Goal: Task Accomplishment & Management: Use online tool/utility

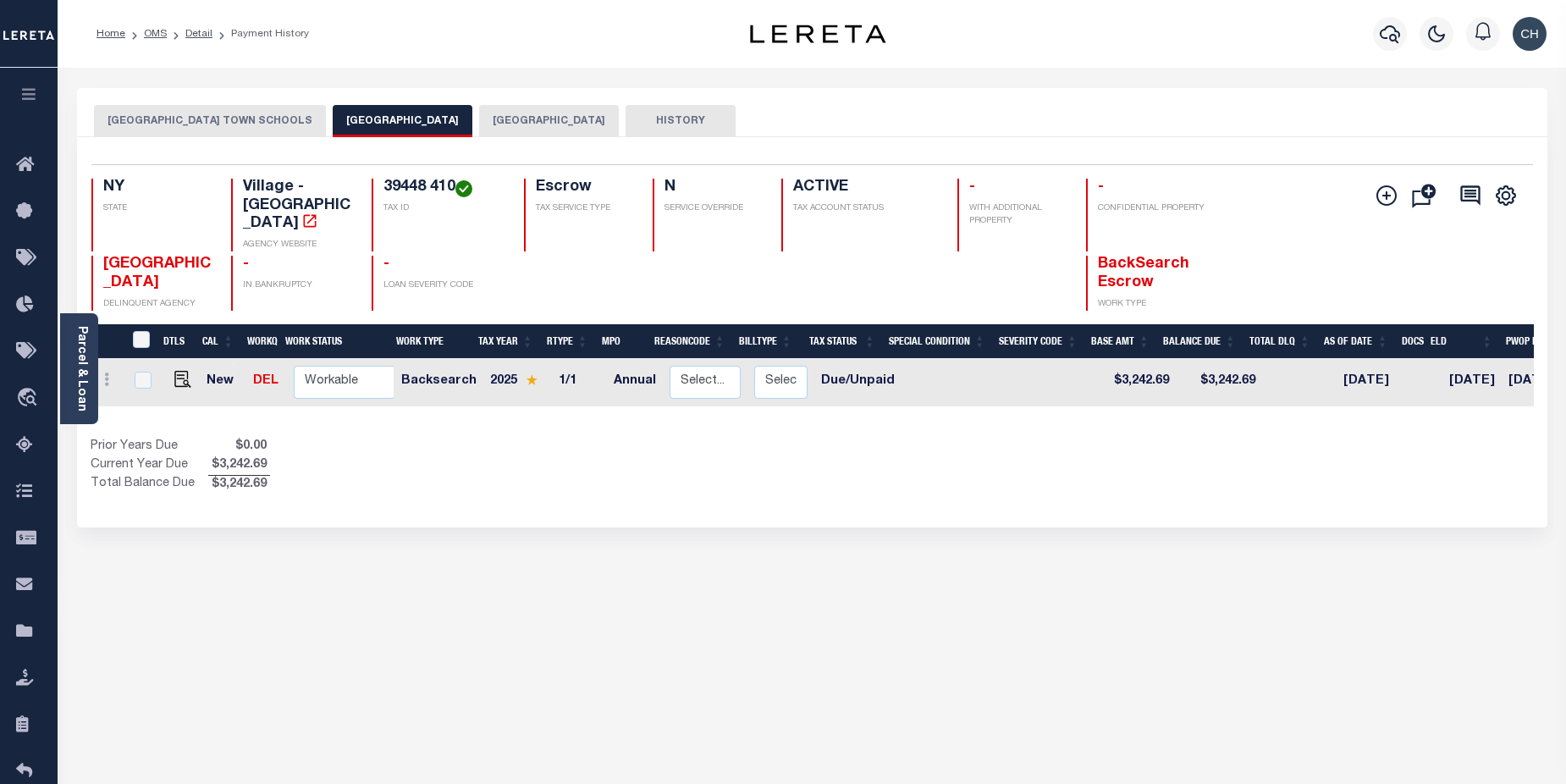
click at [1378, 47] on div at bounding box center [1390, 34] width 47 height 59
click at [1396, 36] on icon "button" at bounding box center [1389, 33] width 21 height 21
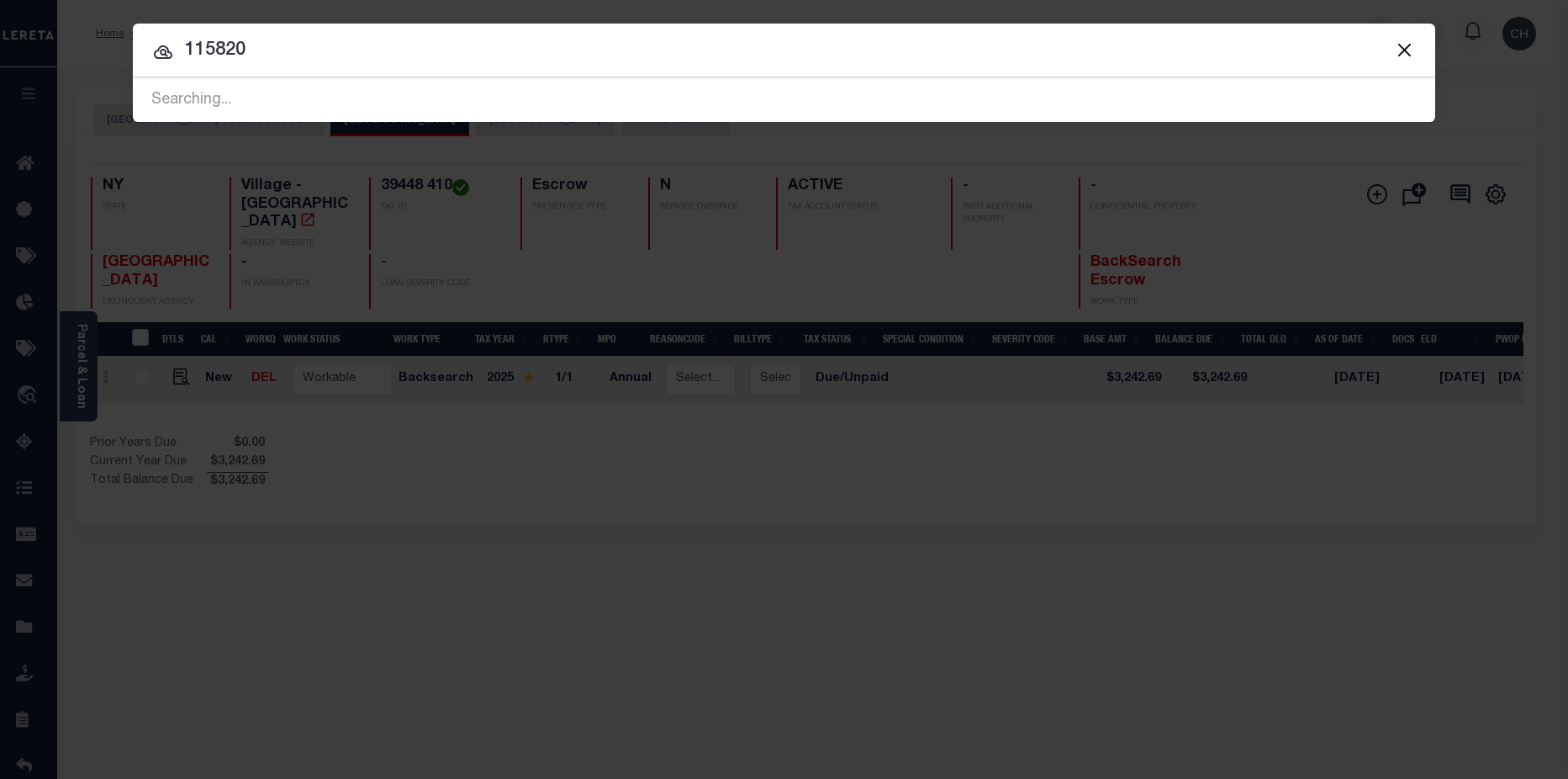
type input "115820"
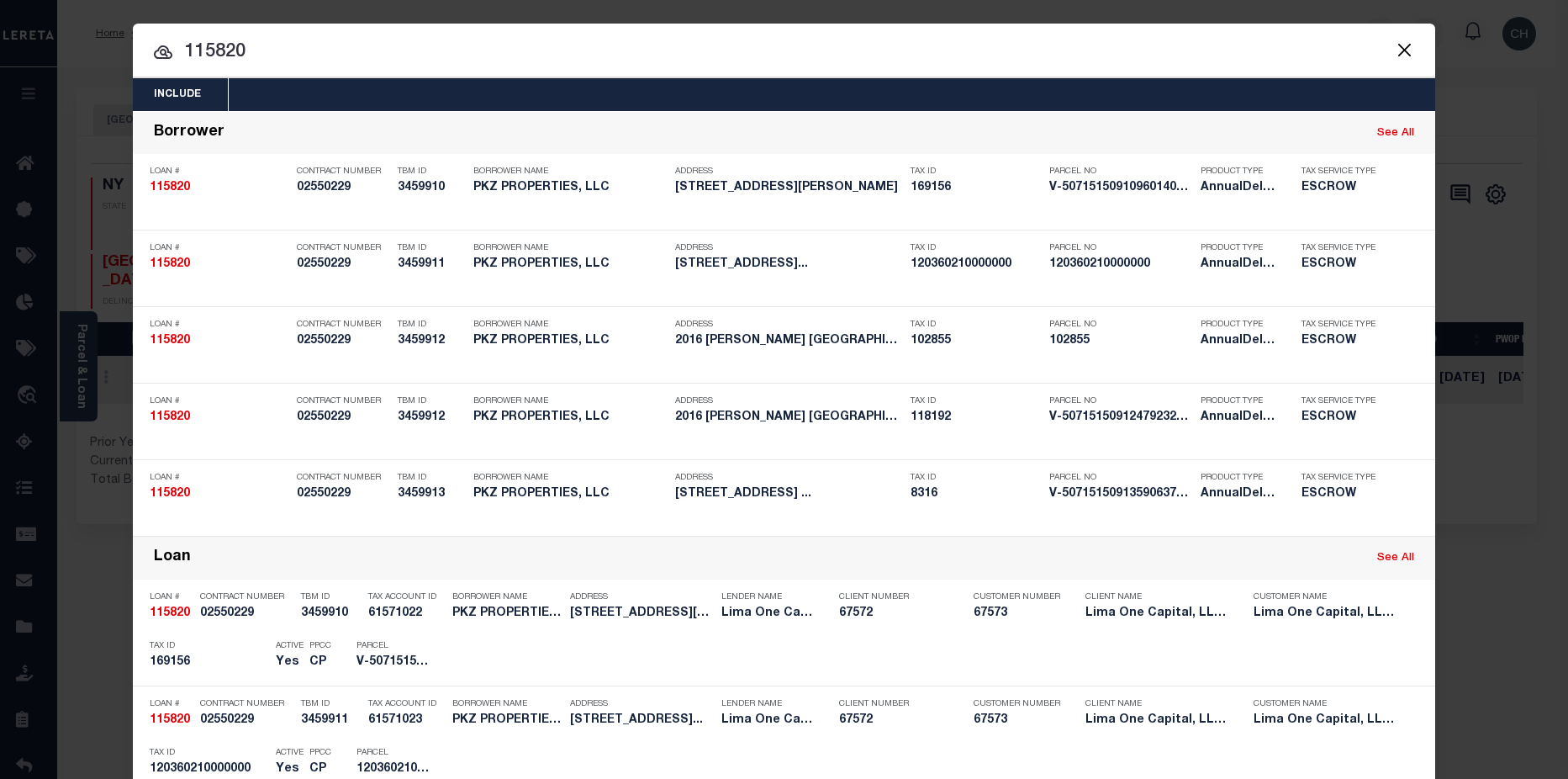
click at [1335, 68] on div at bounding box center [784, 50] width 1303 height 53
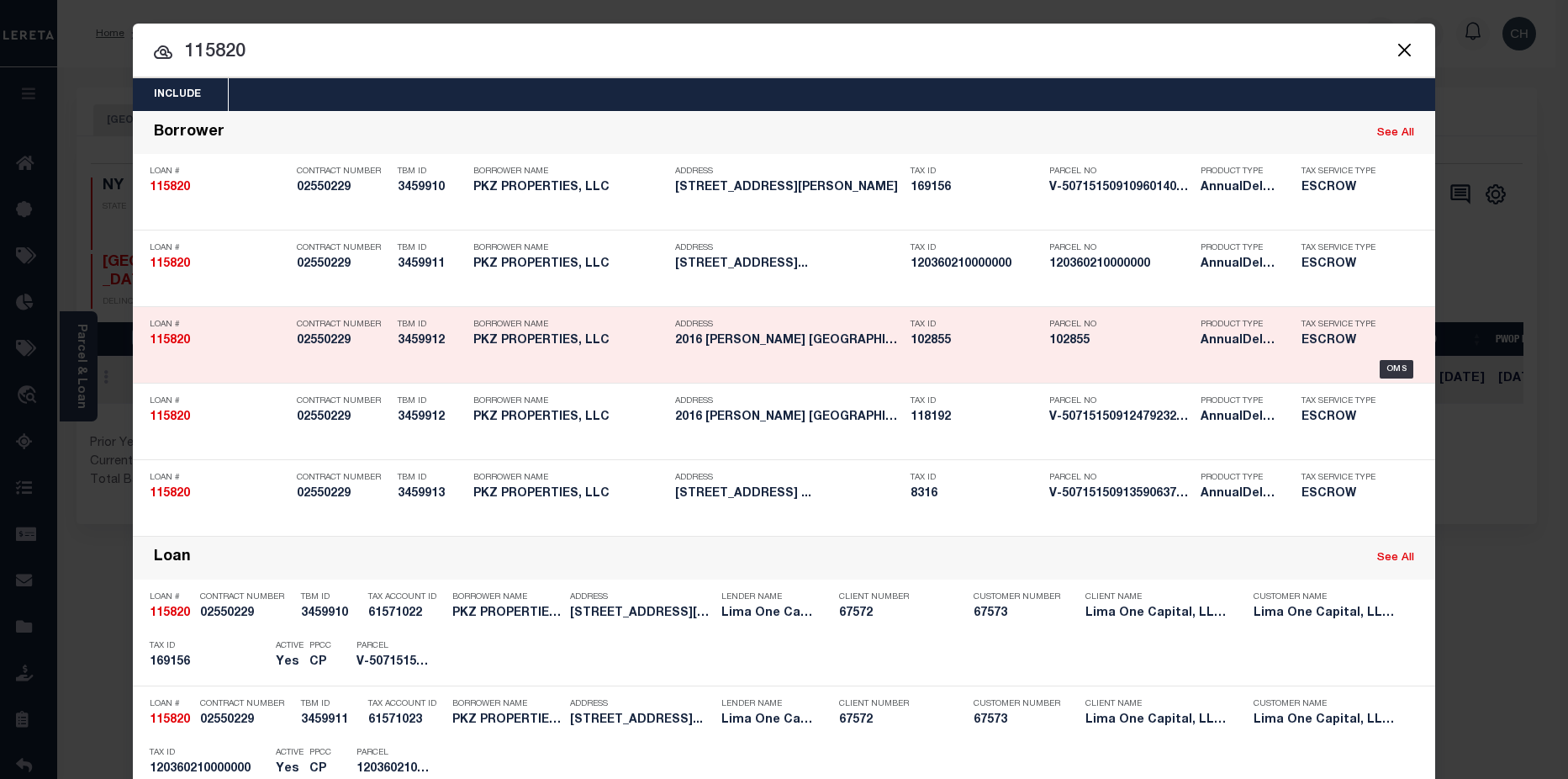
click at [1053, 345] on h5 "102855" at bounding box center [1121, 341] width 143 height 14
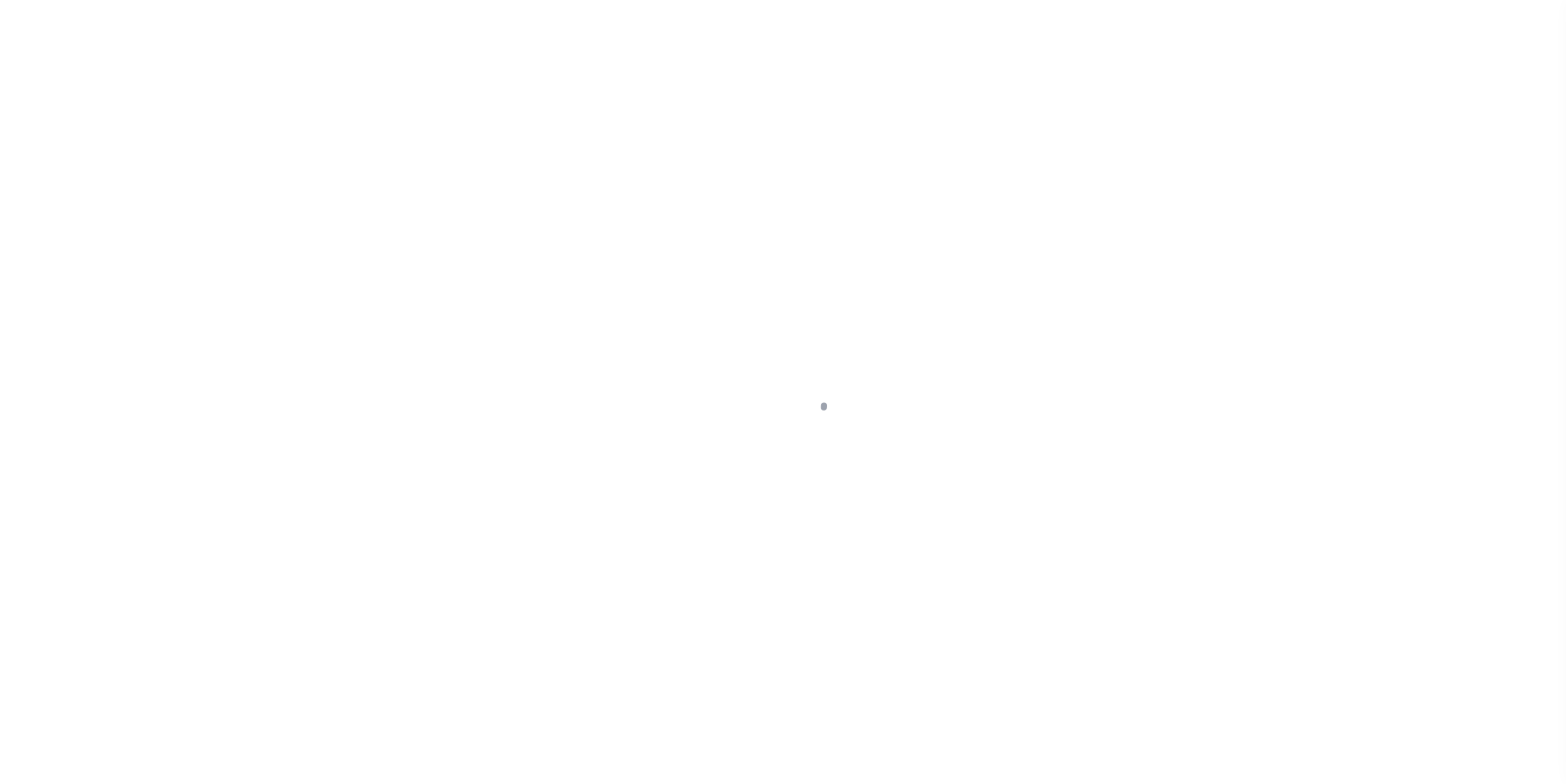
type input "2016 WITHERS ST"
select select "Escrow"
select select
type input "GASTONIA NC 28054"
type input "115820-3"
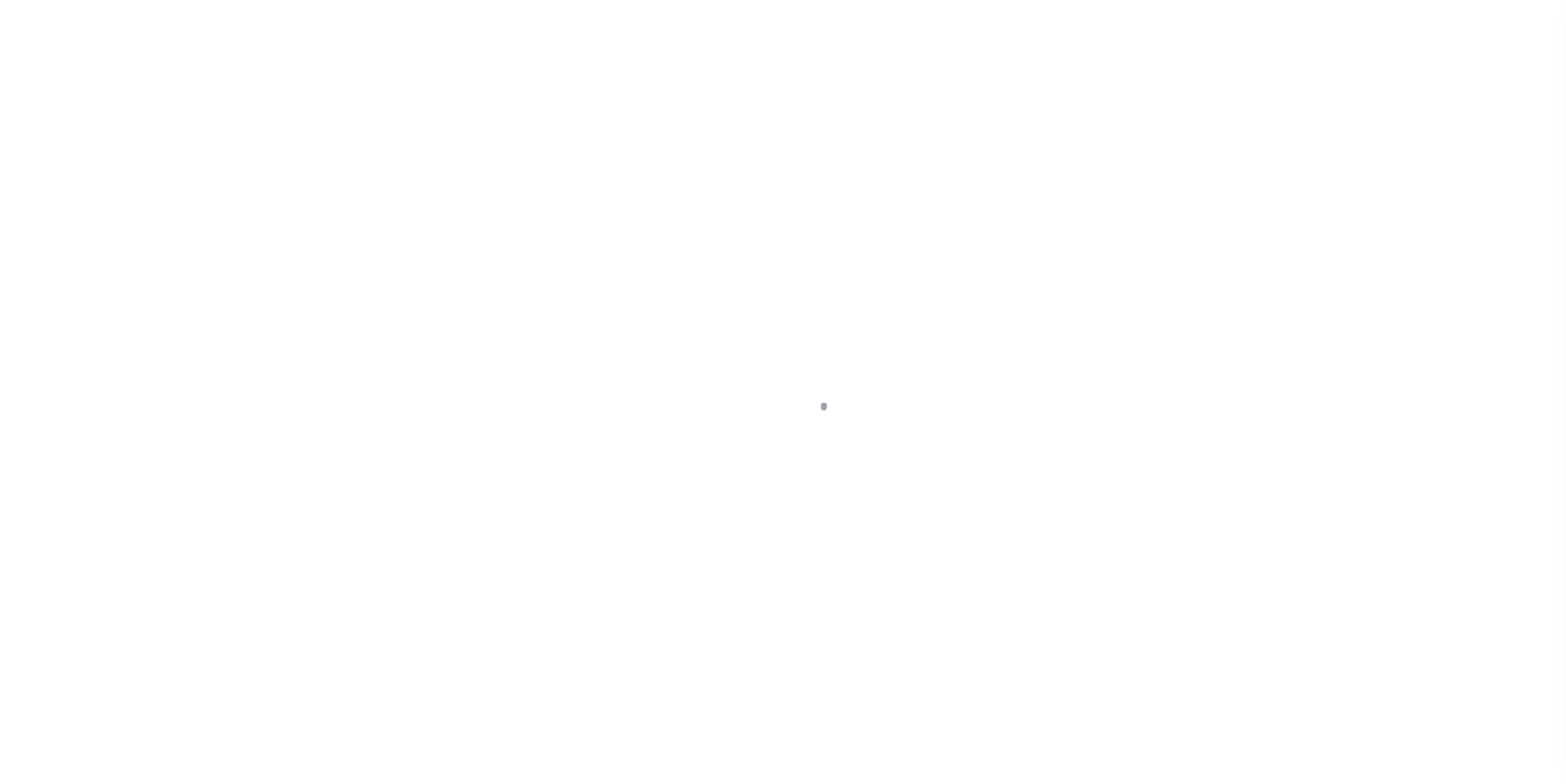
type input "NC"
type textarea "COLLECTOR: ENTITY: PARCEL: 169156"
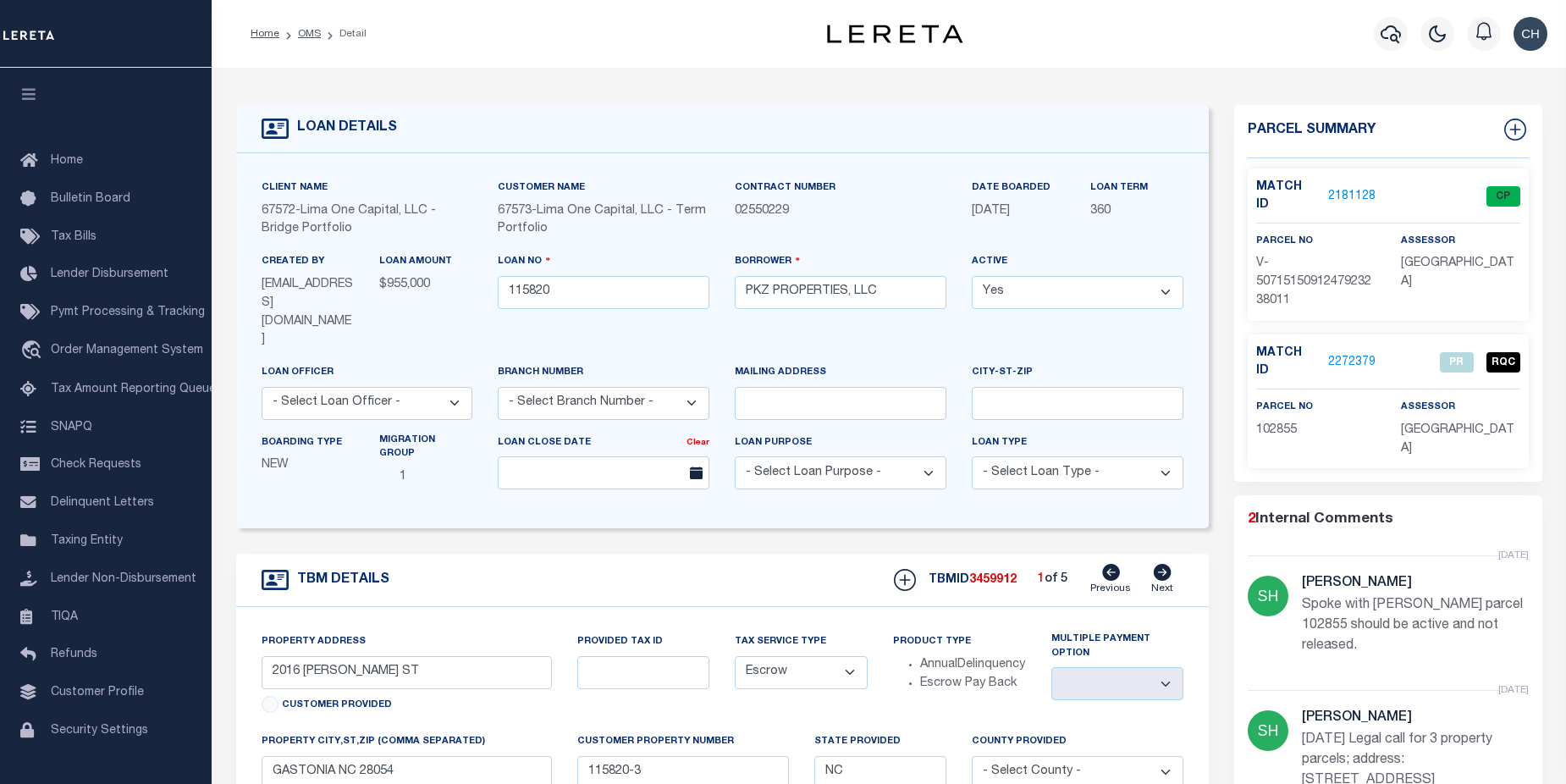
click at [1160, 564] on icon at bounding box center [1163, 572] width 18 height 17
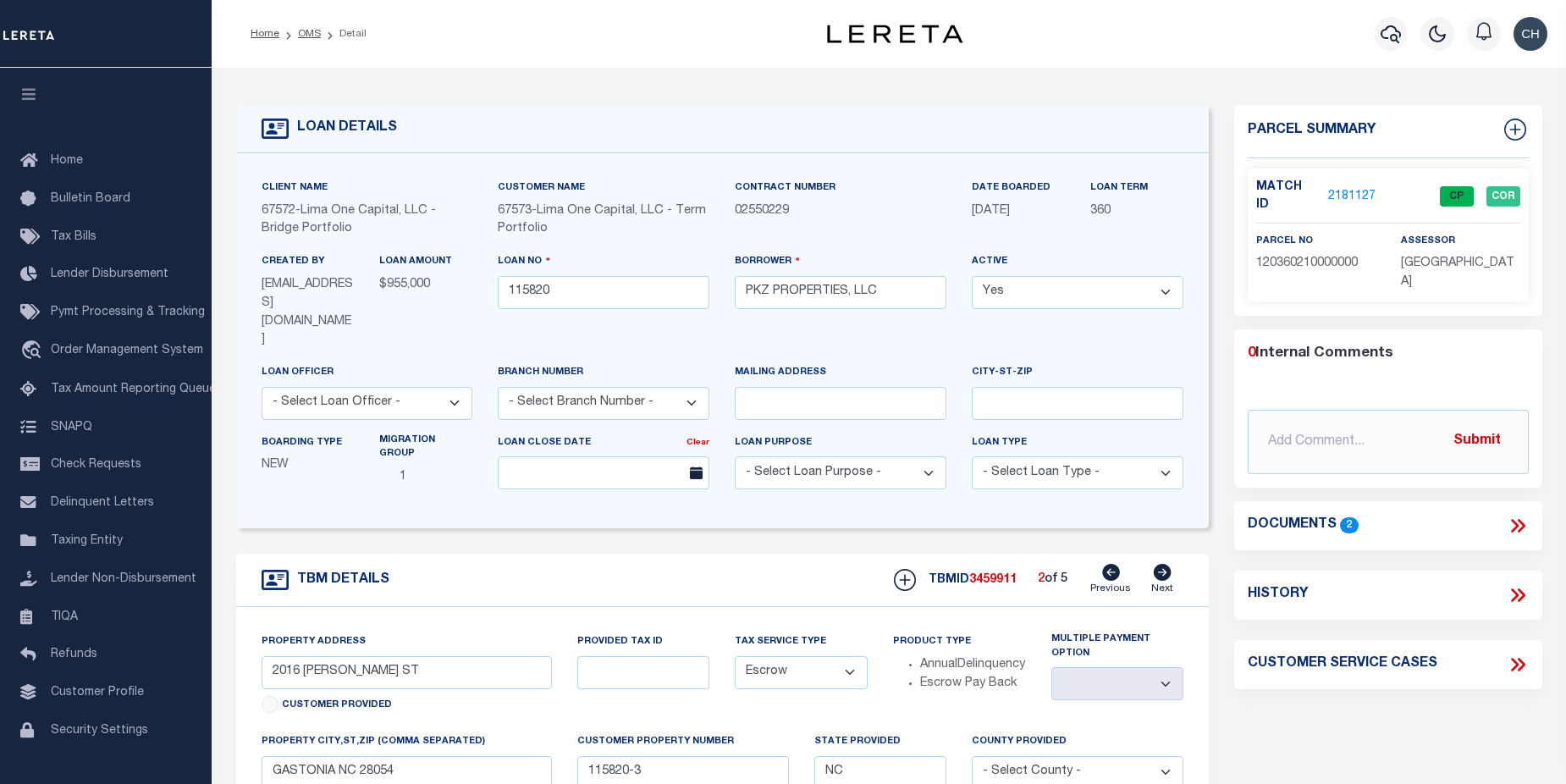
type input "228 TOURNAMENT DR SW"
select select
type input "CONCORD NC 28025"
type input "115820-2"
click at [1111, 564] on icon at bounding box center [1112, 572] width 18 height 17
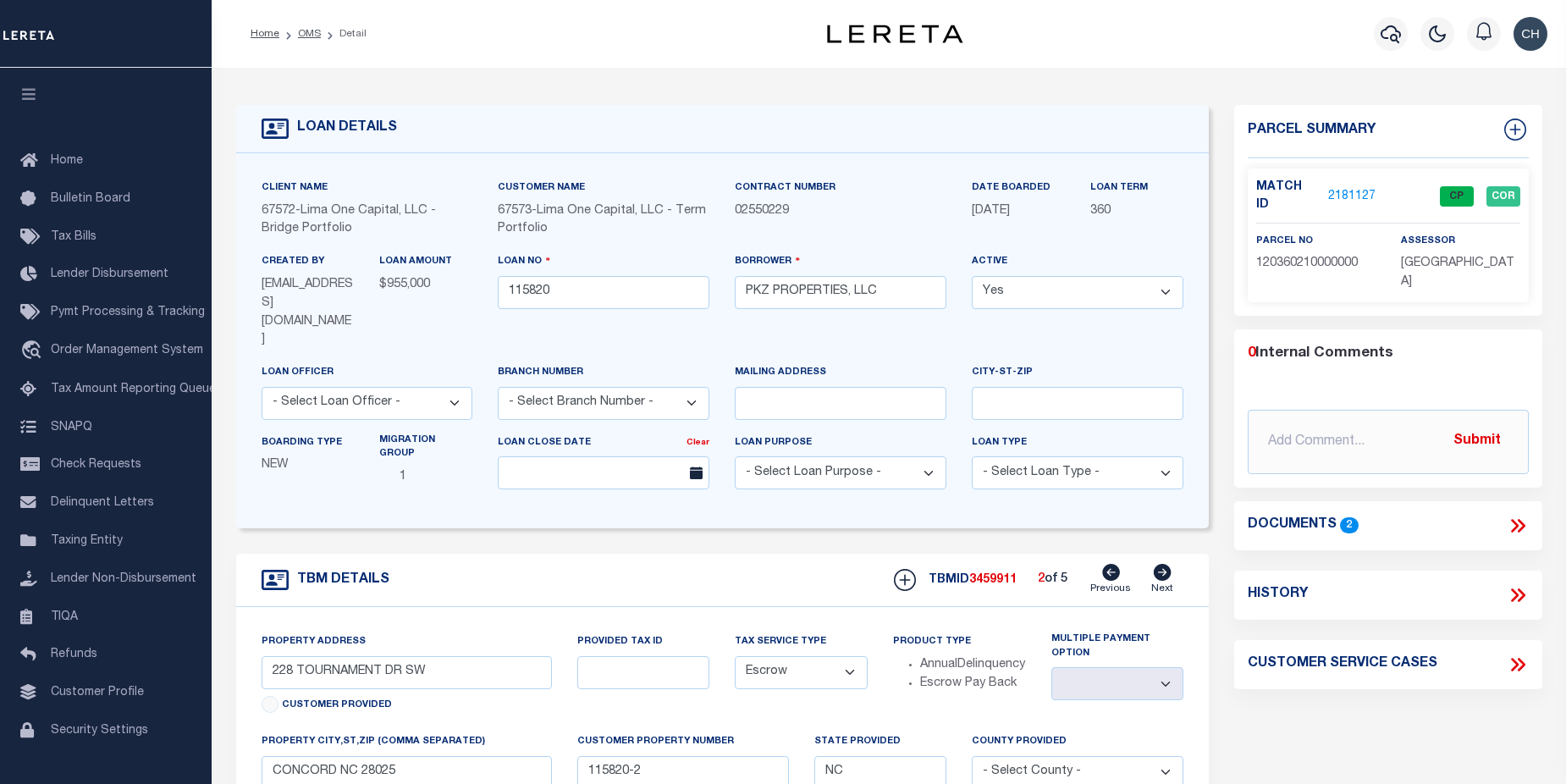
type input "2016 WITHERS ST"
select select
type input "GASTONIA NC 28054"
type input "115820-3"
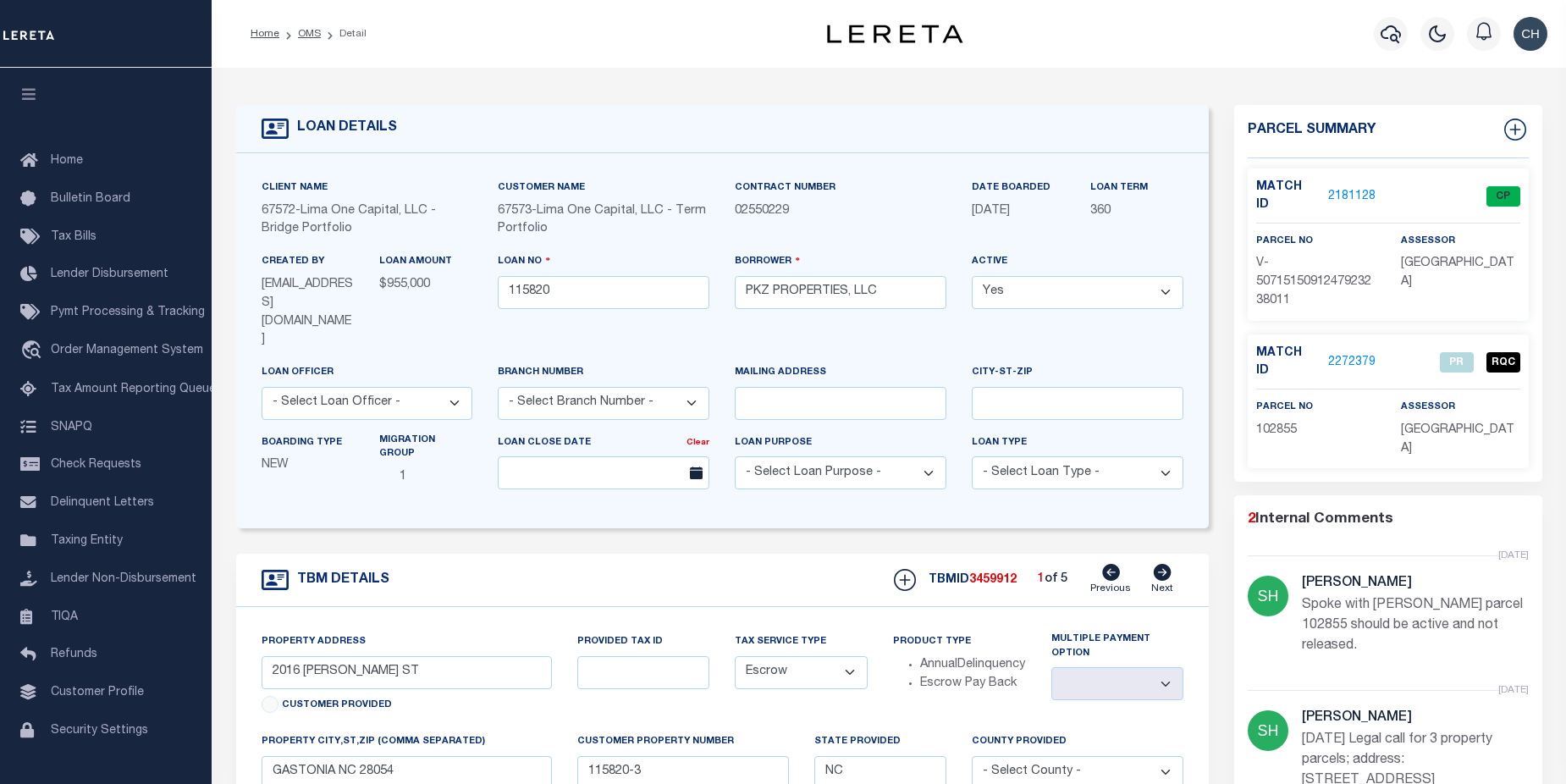
click at [1354, 354] on link "2272379" at bounding box center [1352, 363] width 48 height 18
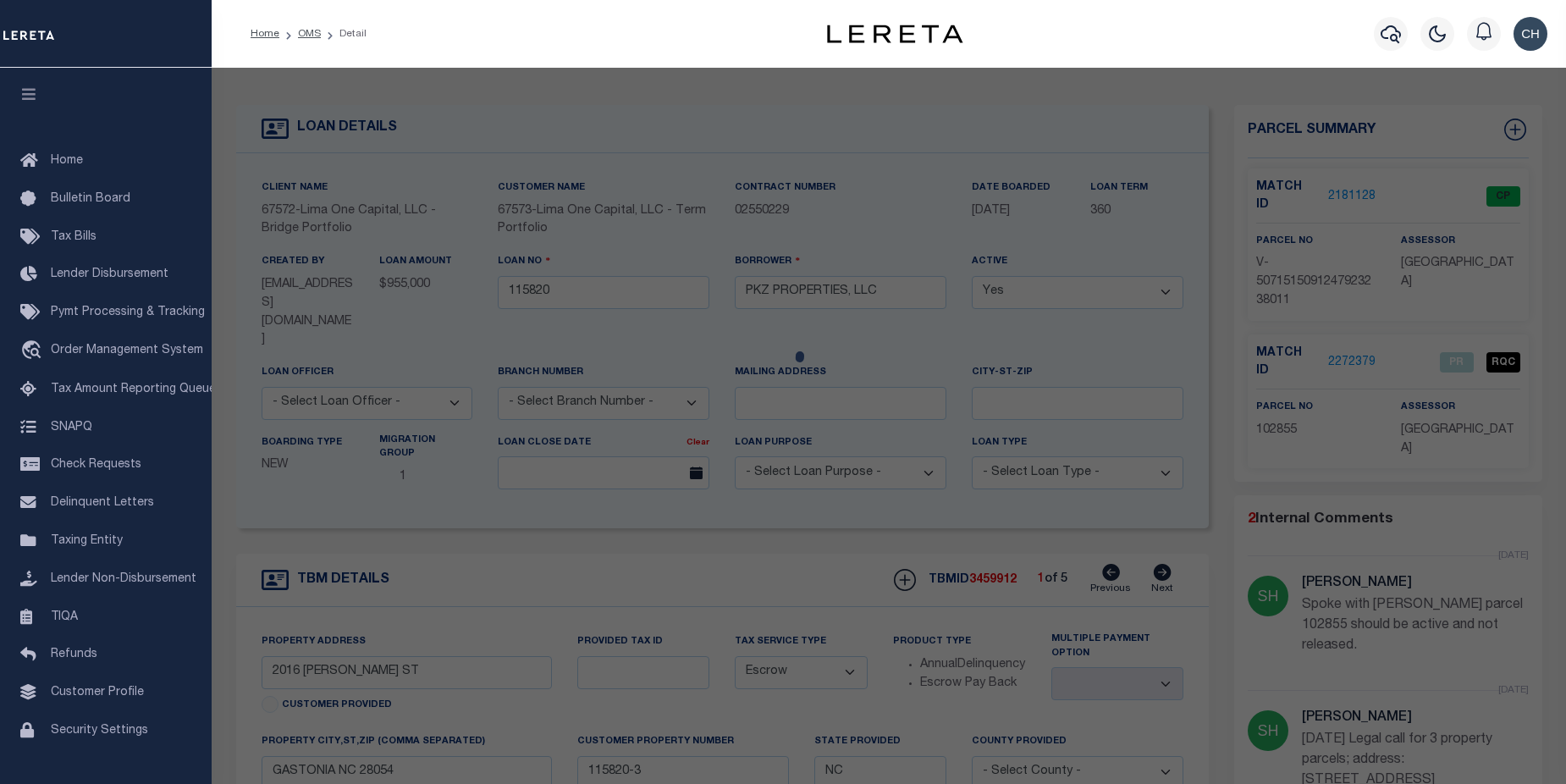
checkbox input "false"
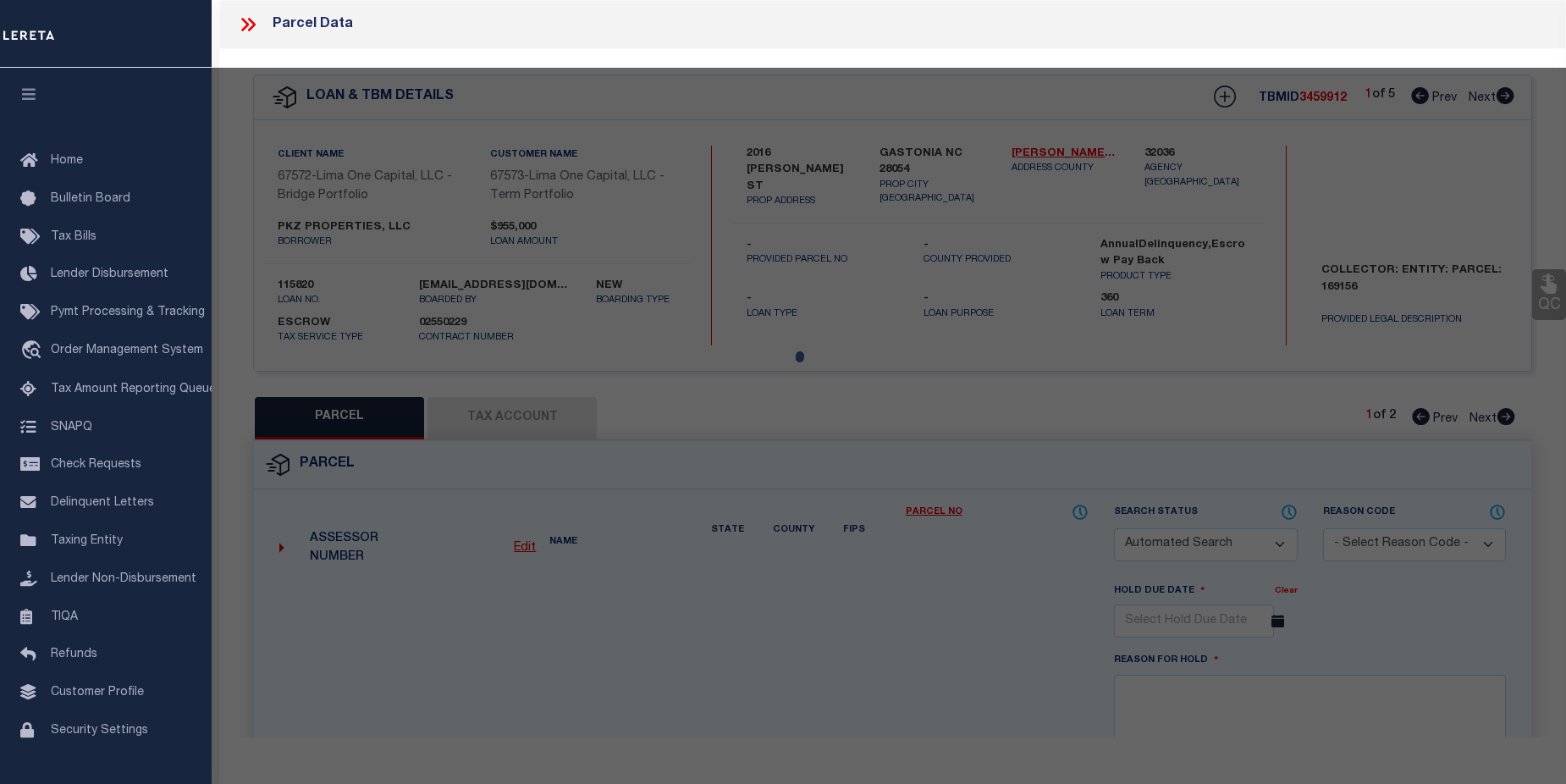
select select "PR"
select select "099"
type input "PKZ PROPERTIES LLC,"
select select "AGW"
select select "LEG"
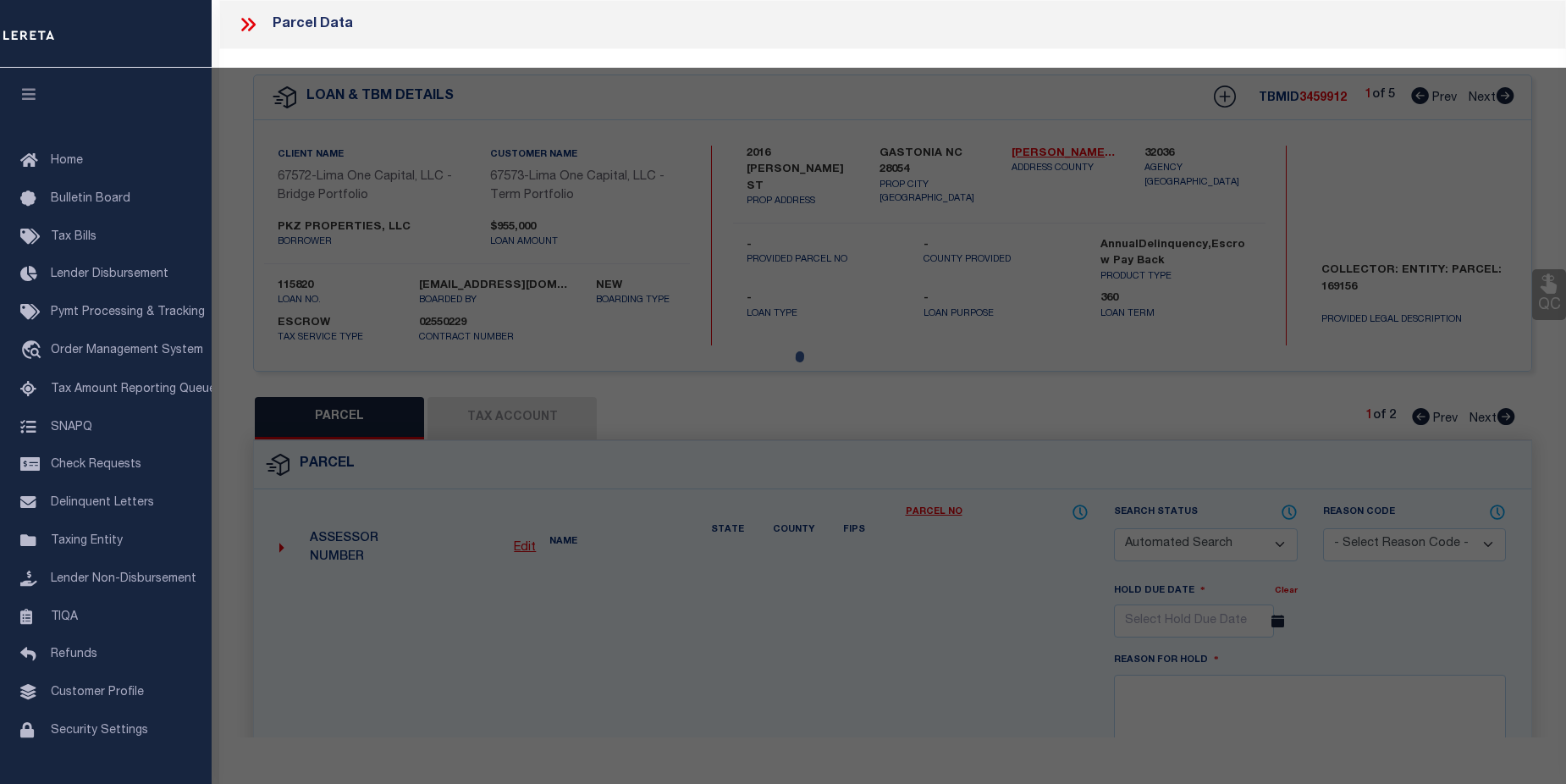
type input "1846 ARKRAY ST"
type input "GASTONIA NC 28052"
type textarea "per request parcel reactivated"
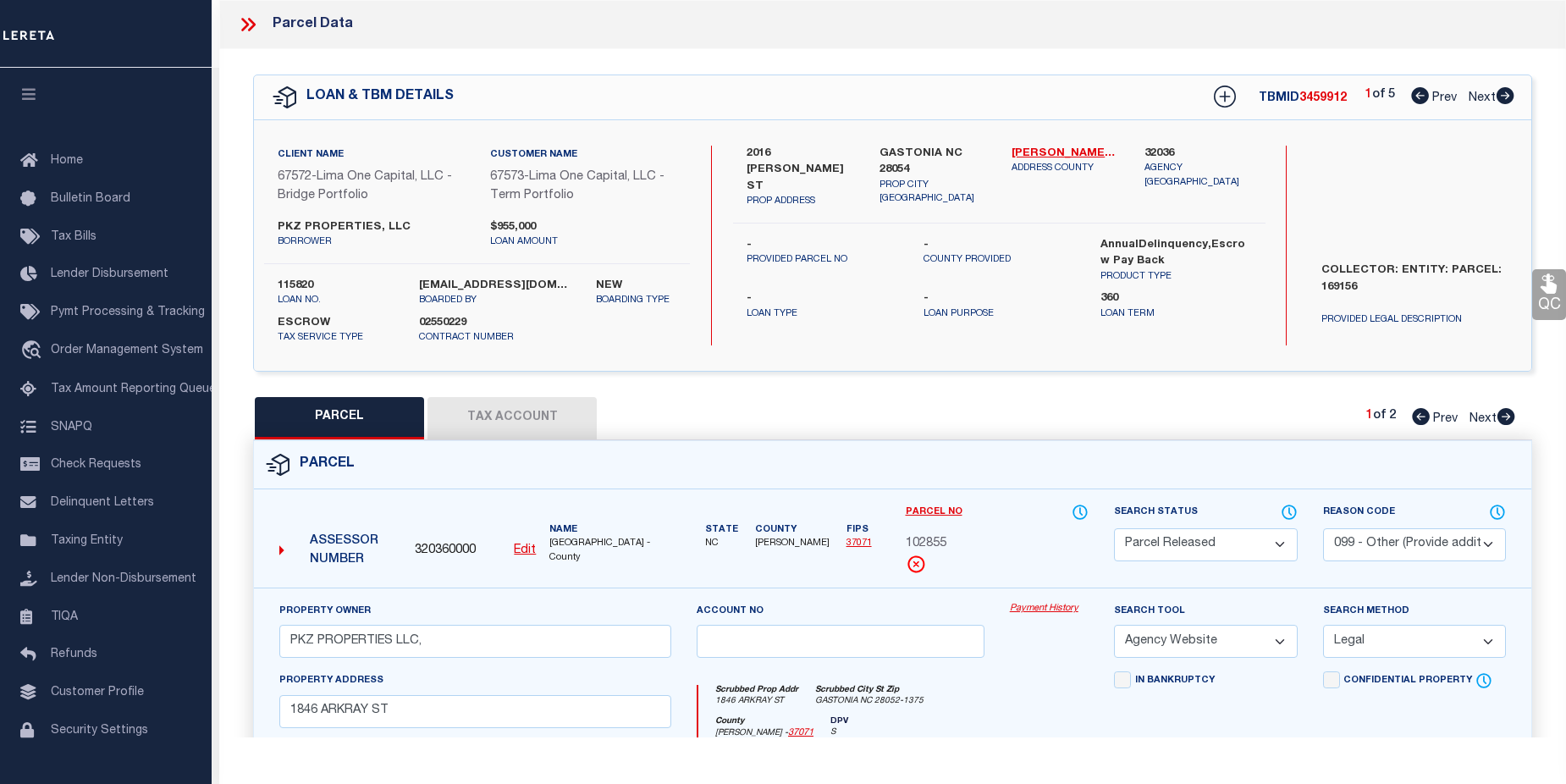
click at [1045, 614] on link "Payment History" at bounding box center [1050, 608] width 79 height 14
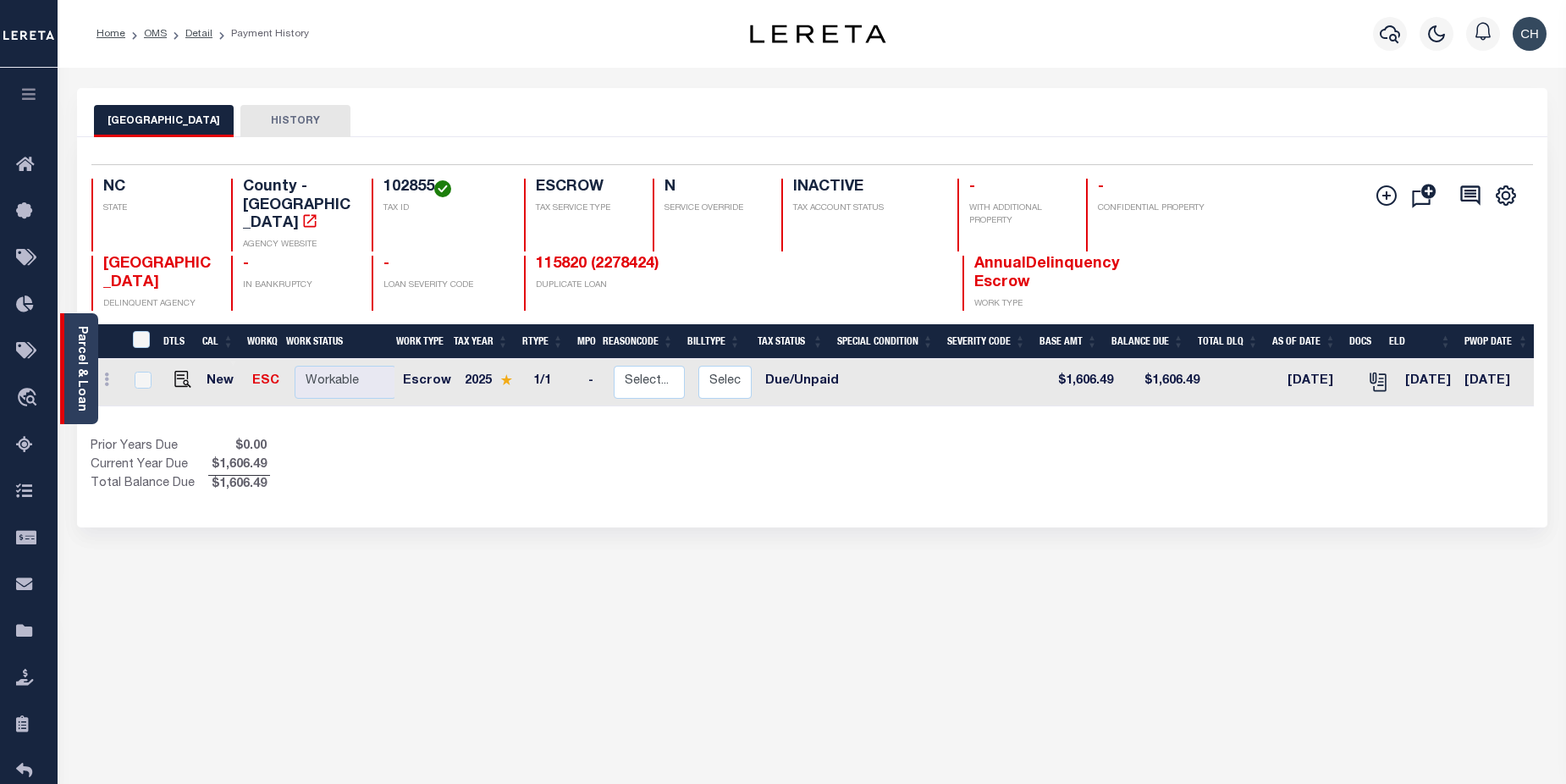
click at [83, 394] on link "Parcel & Loan" at bounding box center [81, 368] width 12 height 85
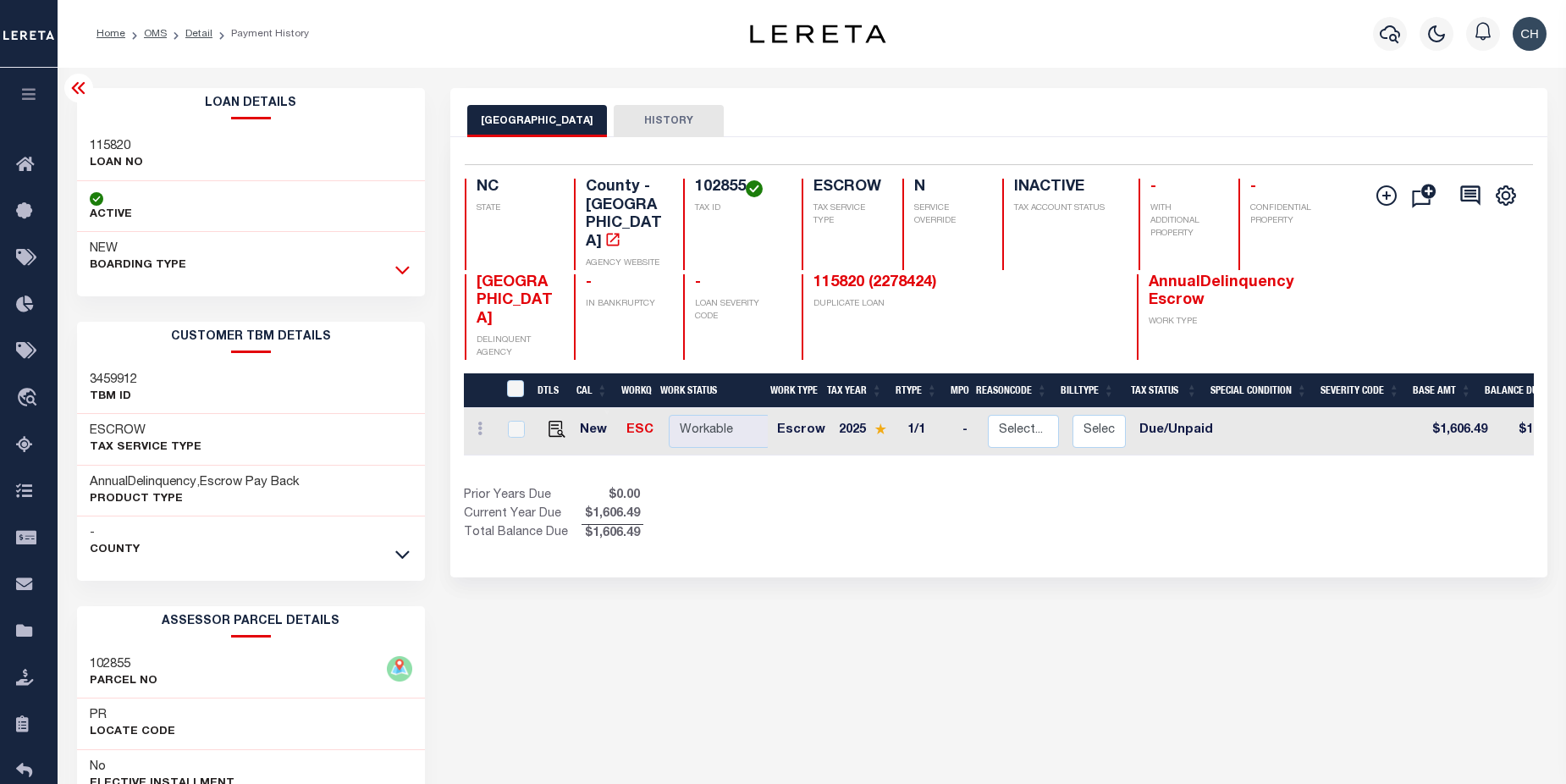
click at [402, 266] on icon at bounding box center [402, 270] width 14 height 18
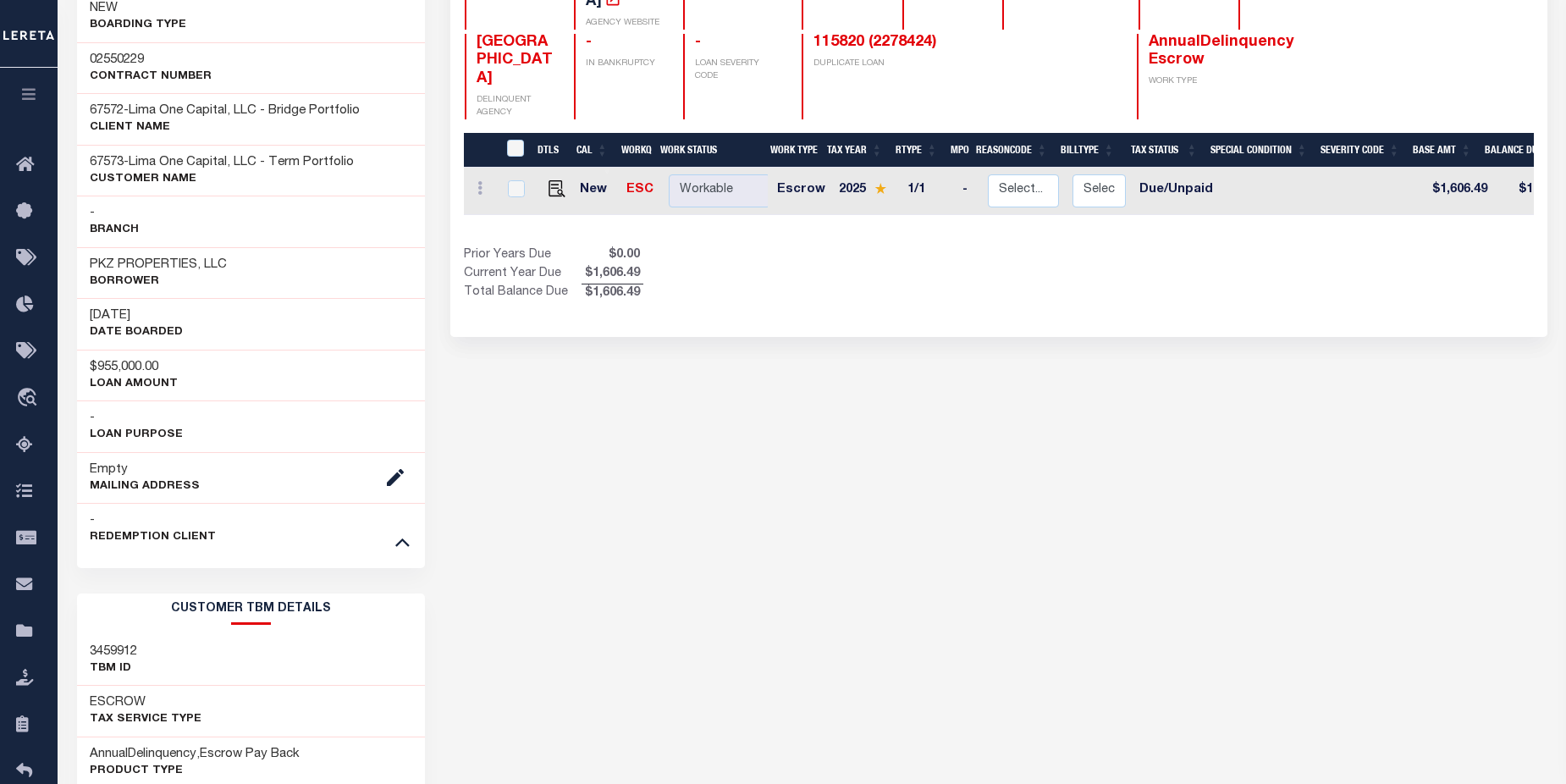
scroll to position [246, 0]
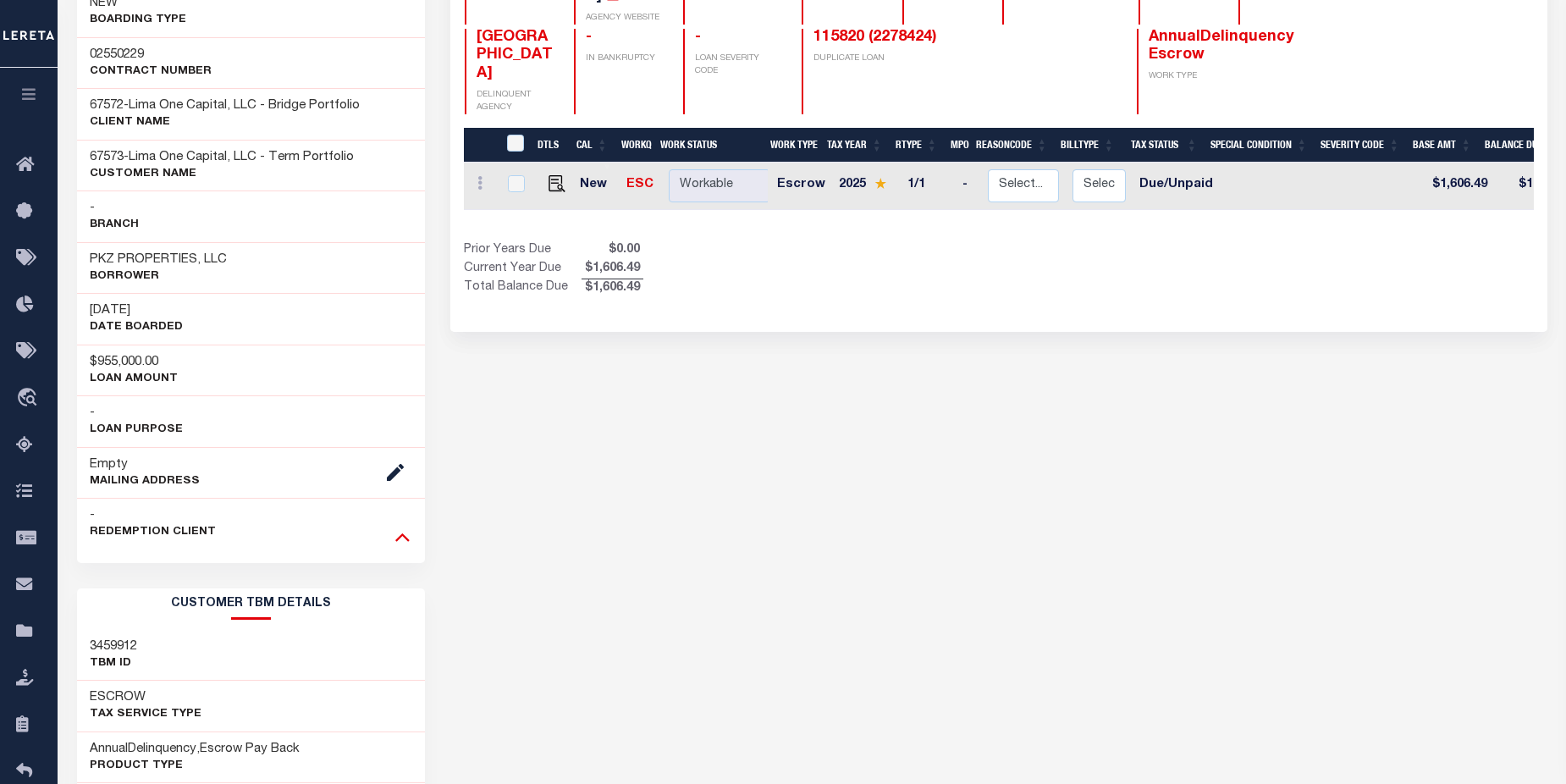
click at [407, 540] on icon at bounding box center [402, 537] width 14 height 8
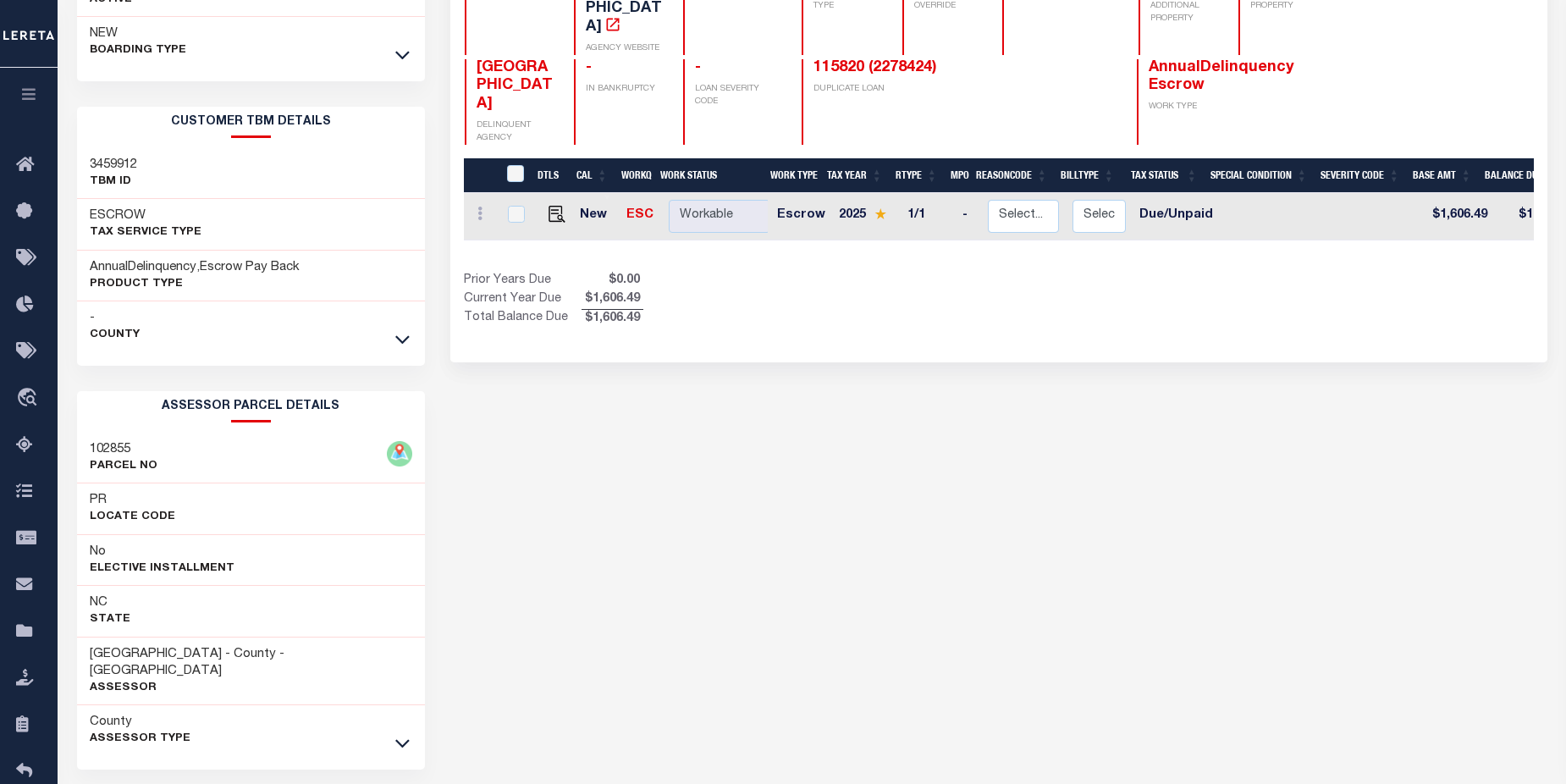
scroll to position [261, 0]
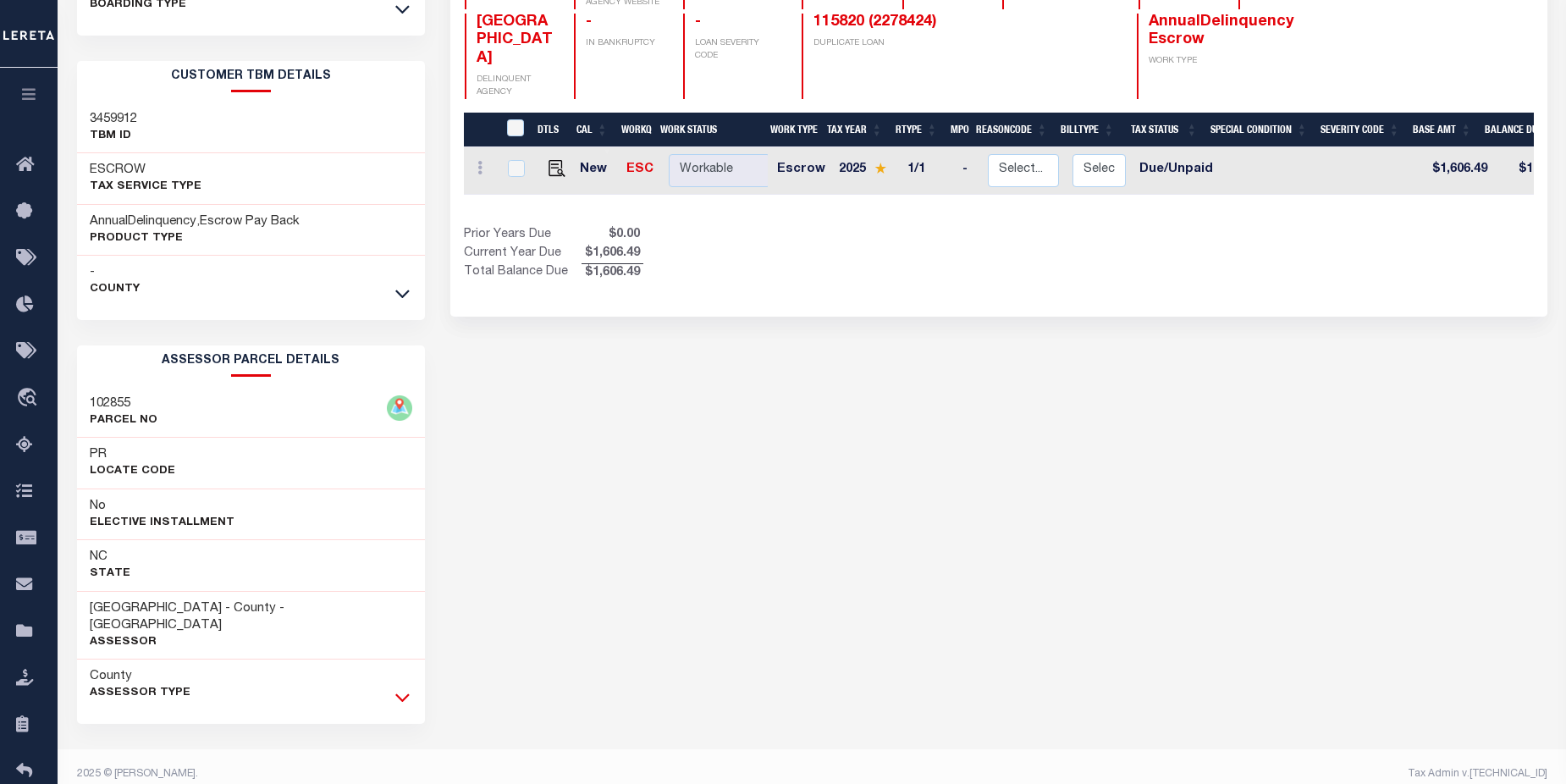
click at [406, 694] on icon at bounding box center [402, 697] width 14 height 8
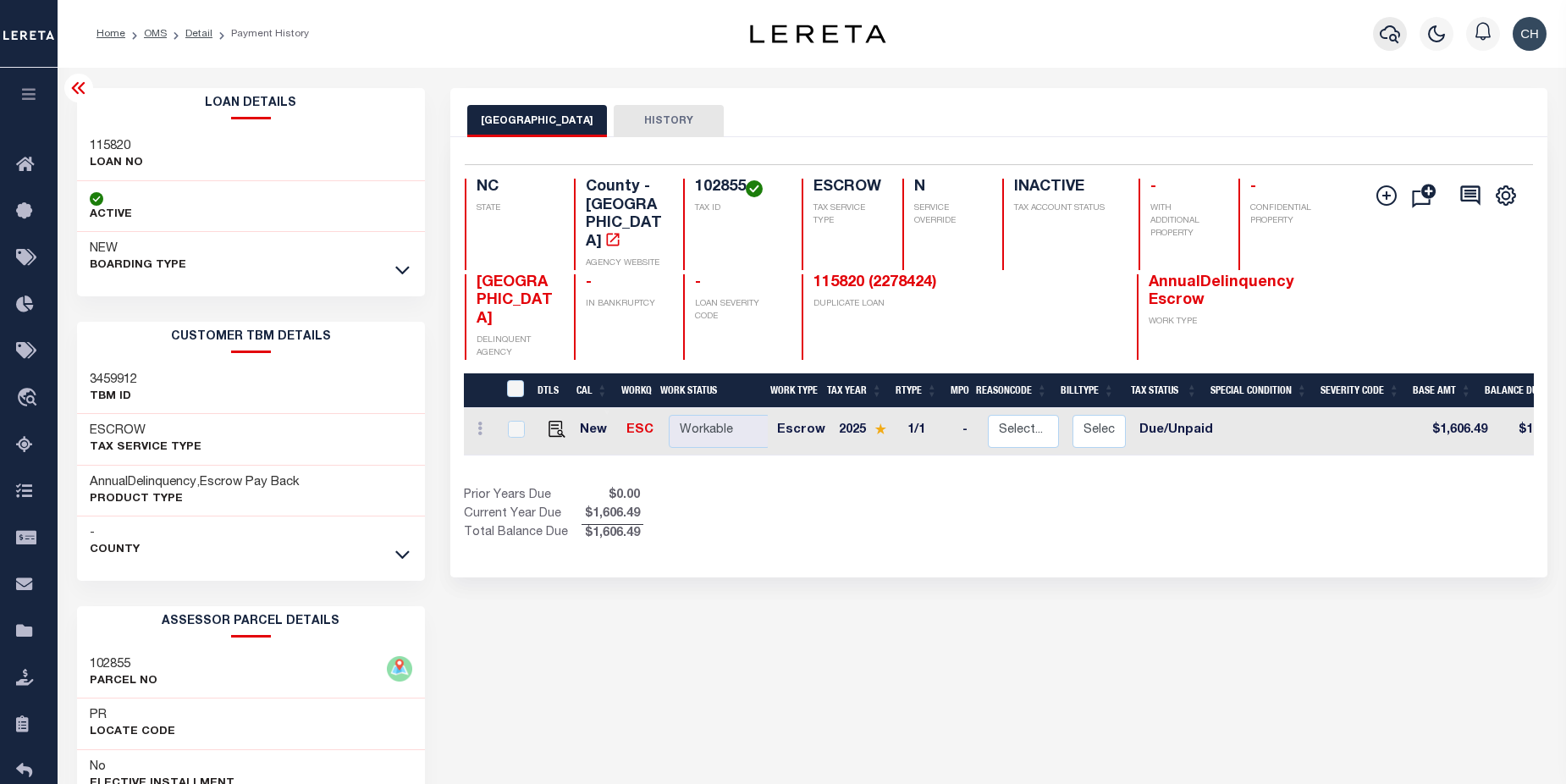
click at [1382, 44] on icon "button" at bounding box center [1389, 33] width 21 height 21
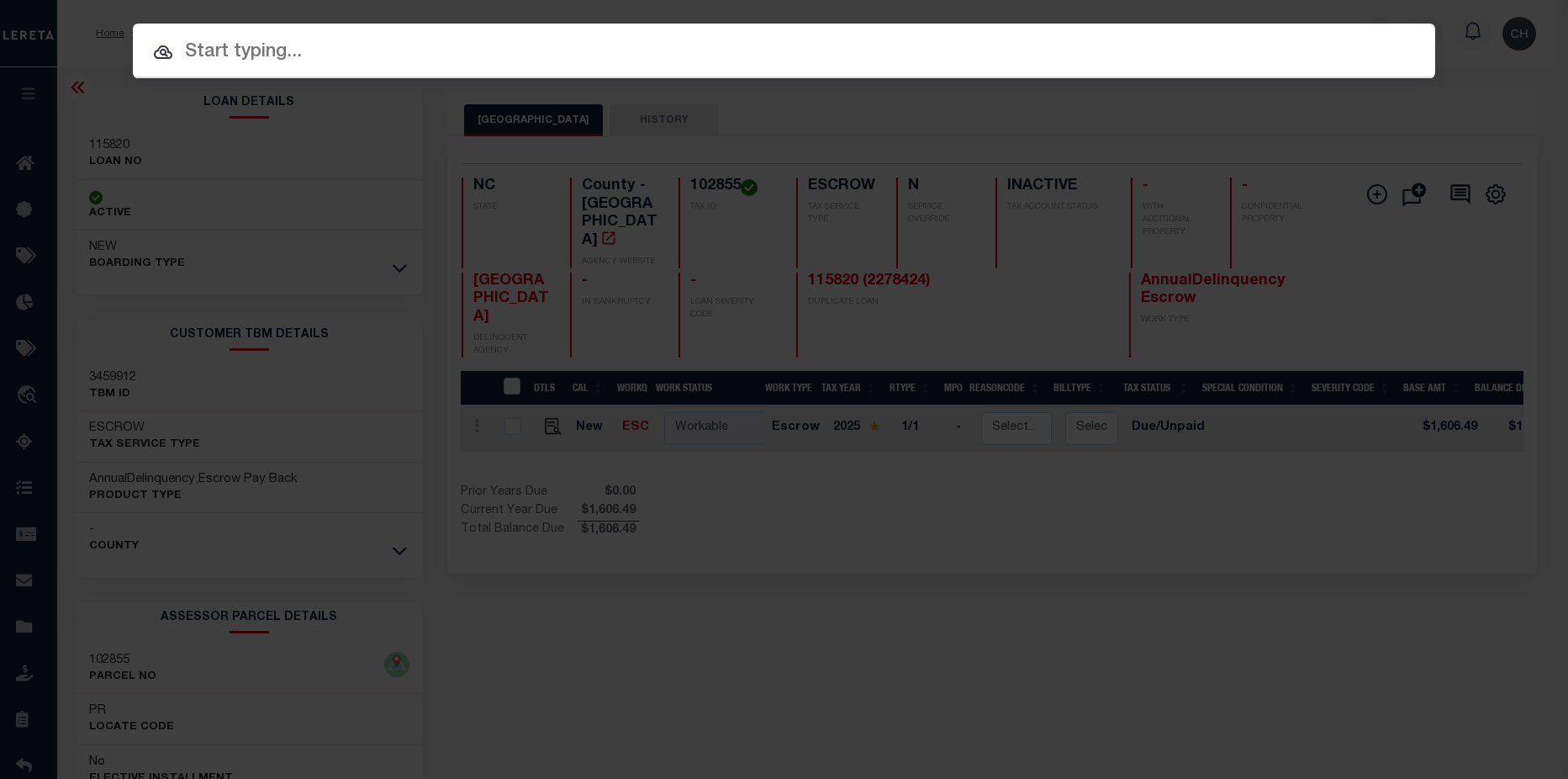
click at [204, 38] on input "text" at bounding box center [784, 52] width 1303 height 29
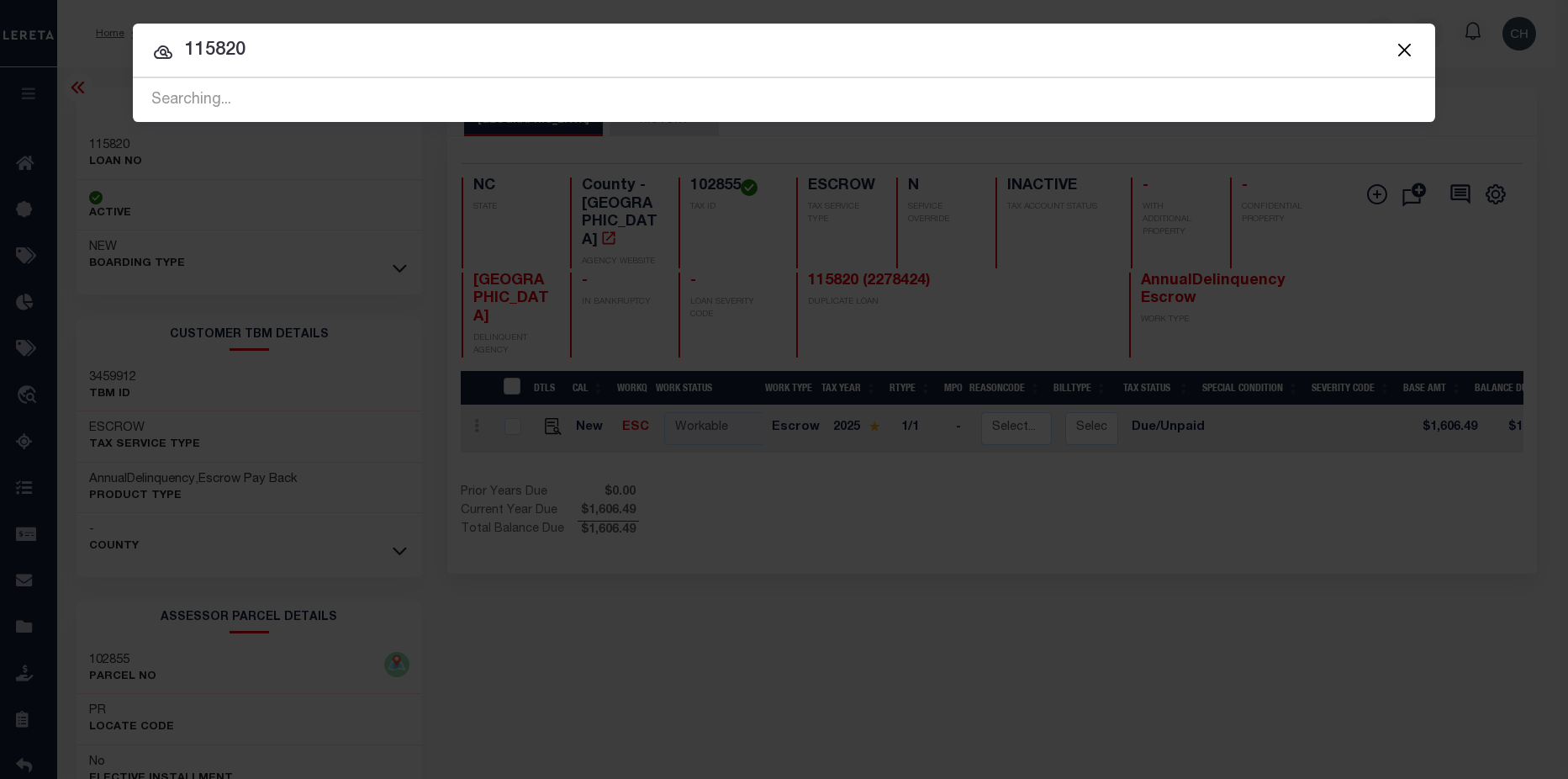
type input "115820"
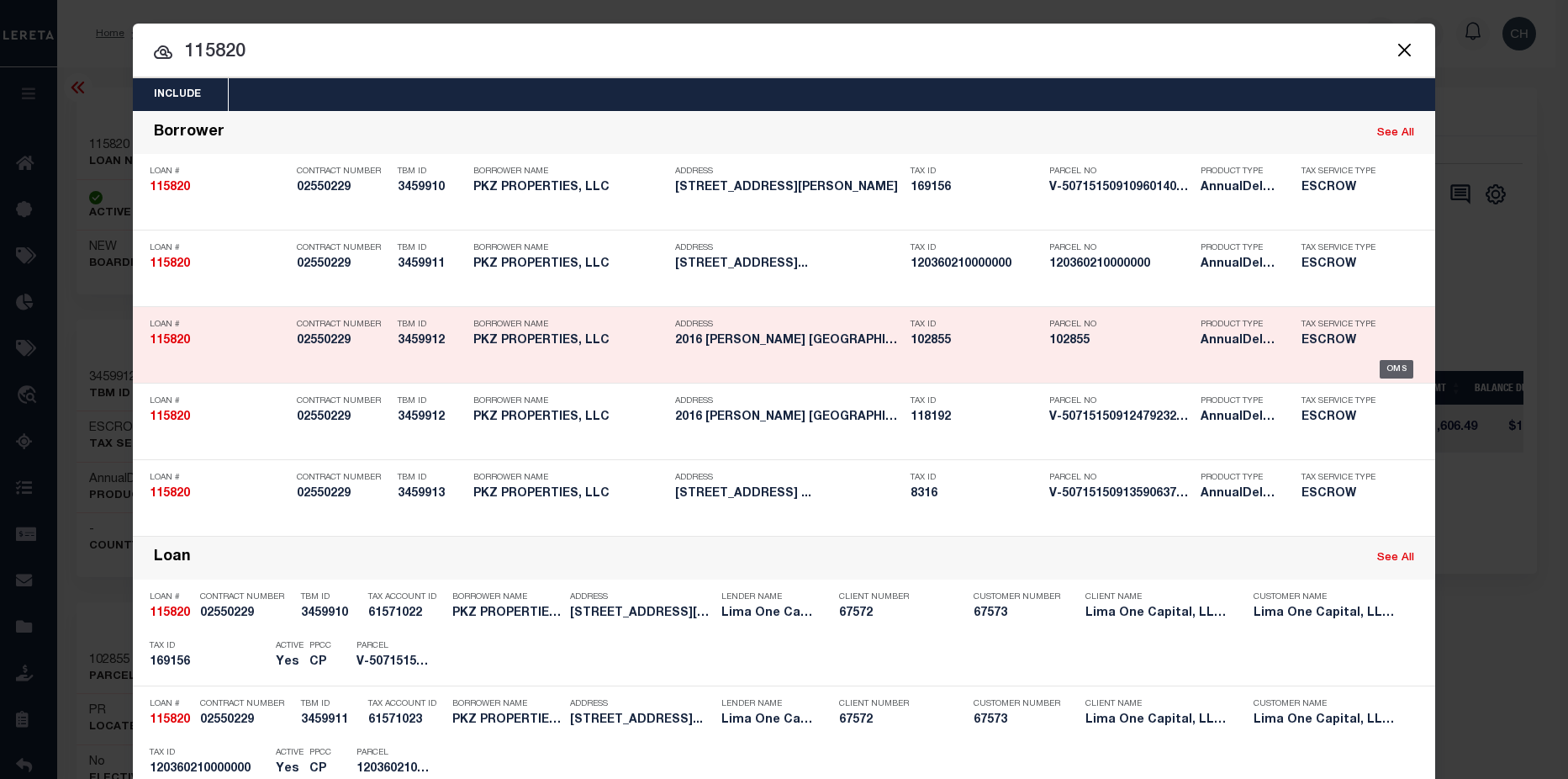
click at [1399, 372] on div "OMS" at bounding box center [1397, 369] width 35 height 19
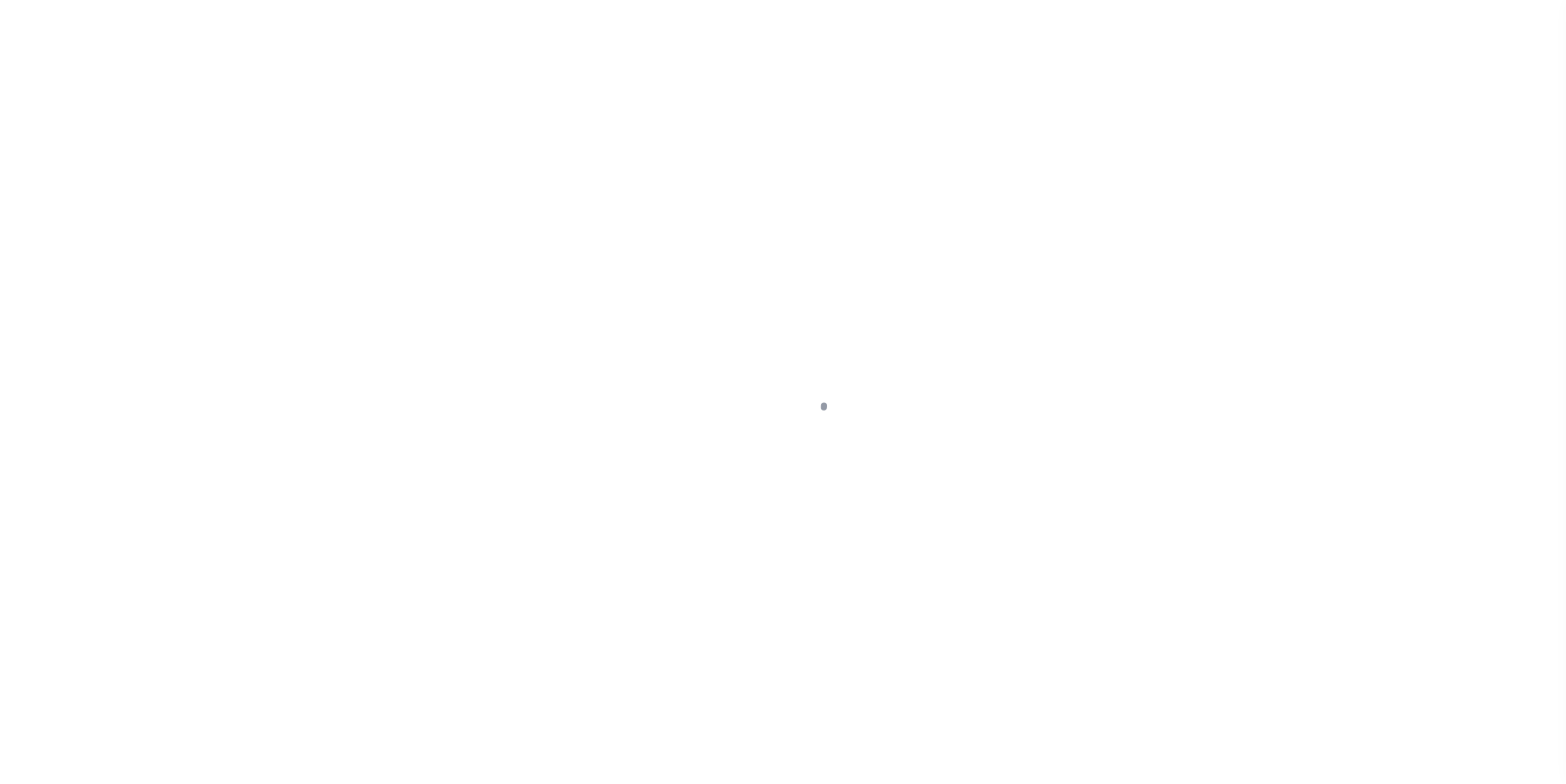
type input "2016 [PERSON_NAME] ST"
select select "Escrow"
select select
type input "GASTONIA NC 28054"
type input "115820-3"
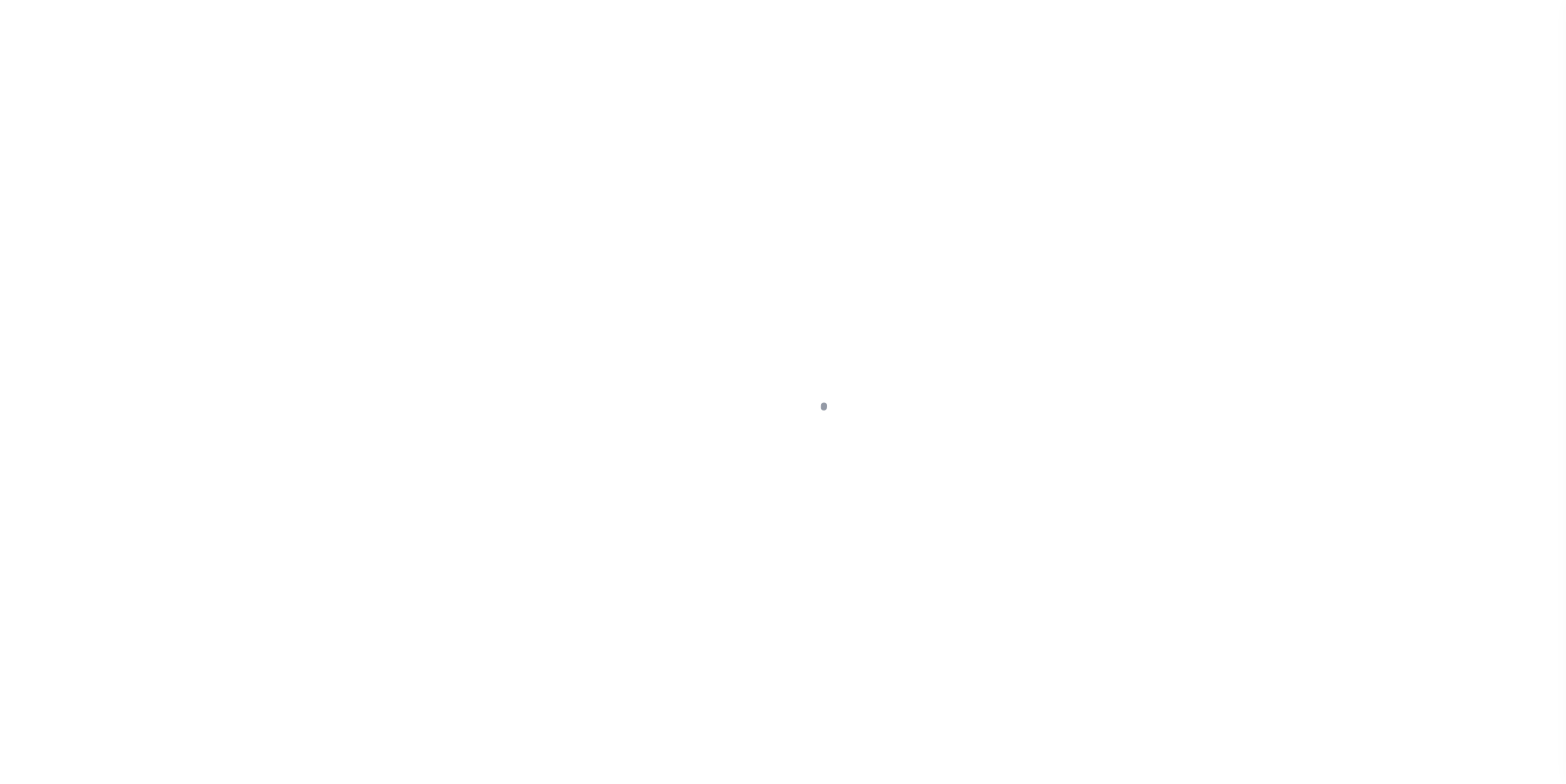
type input "NC"
type textarea "COLLECTOR: ENTITY: PARCEL: 169156"
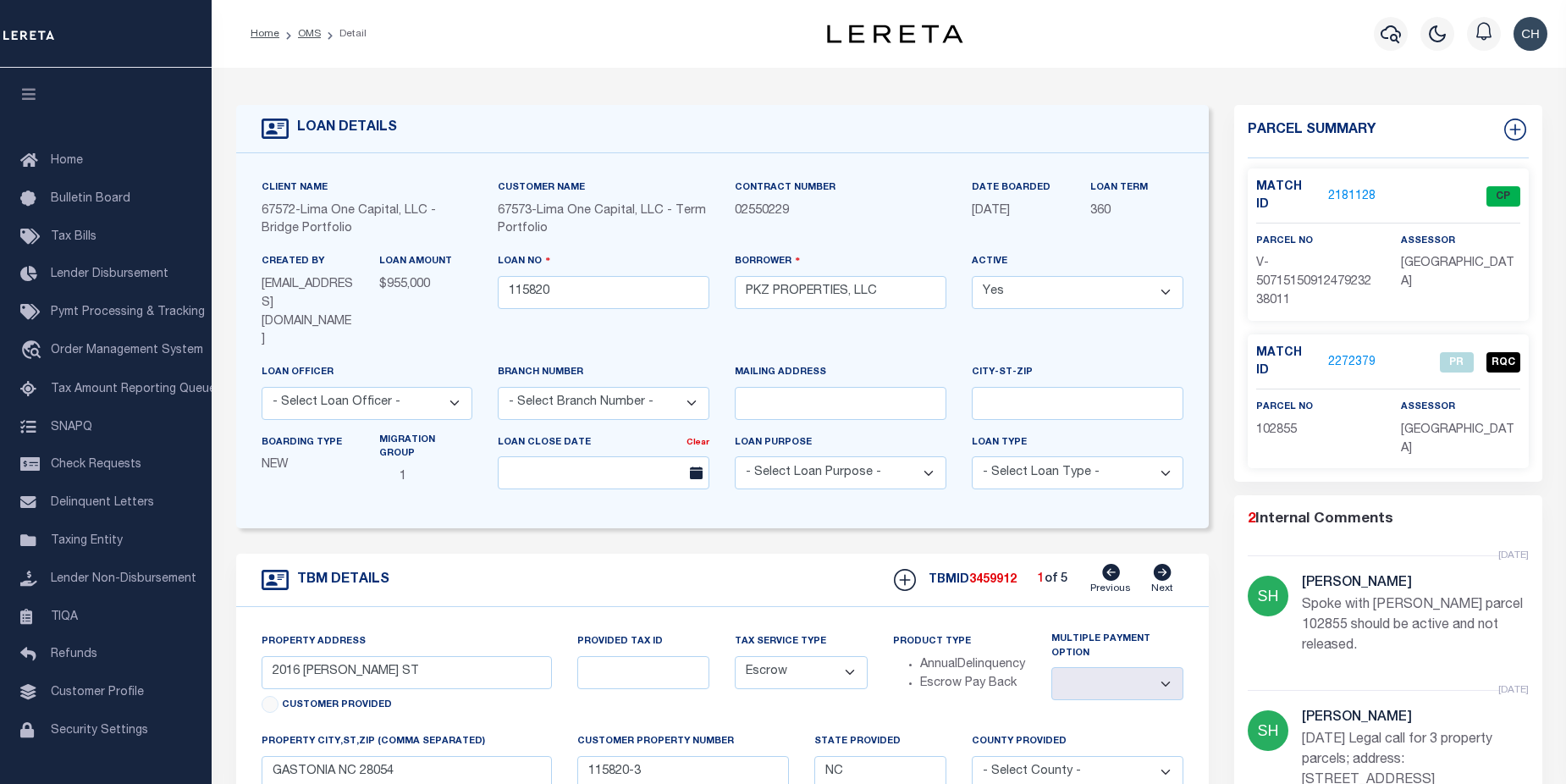
click at [1165, 564] on icon at bounding box center [1163, 572] width 18 height 17
type input "228 TOURNAMENT DR SW"
select select
type input "CONCORD NC 28025"
type input "115820-2"
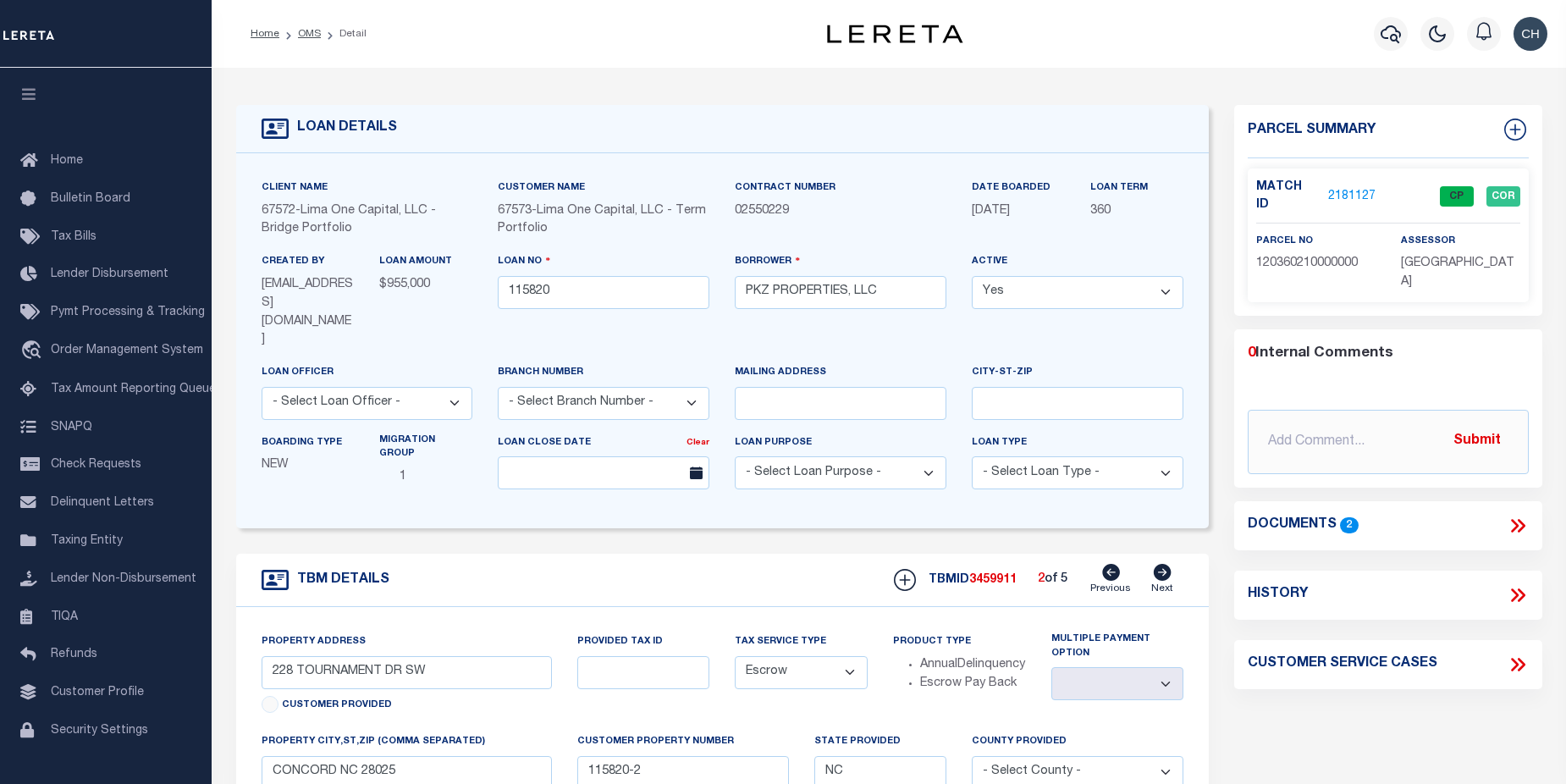
click at [1165, 564] on icon at bounding box center [1163, 572] width 18 height 17
type input "1418 RATCHFORD DR"
radio input "true"
select select
type input "DALLAS NC 28034"
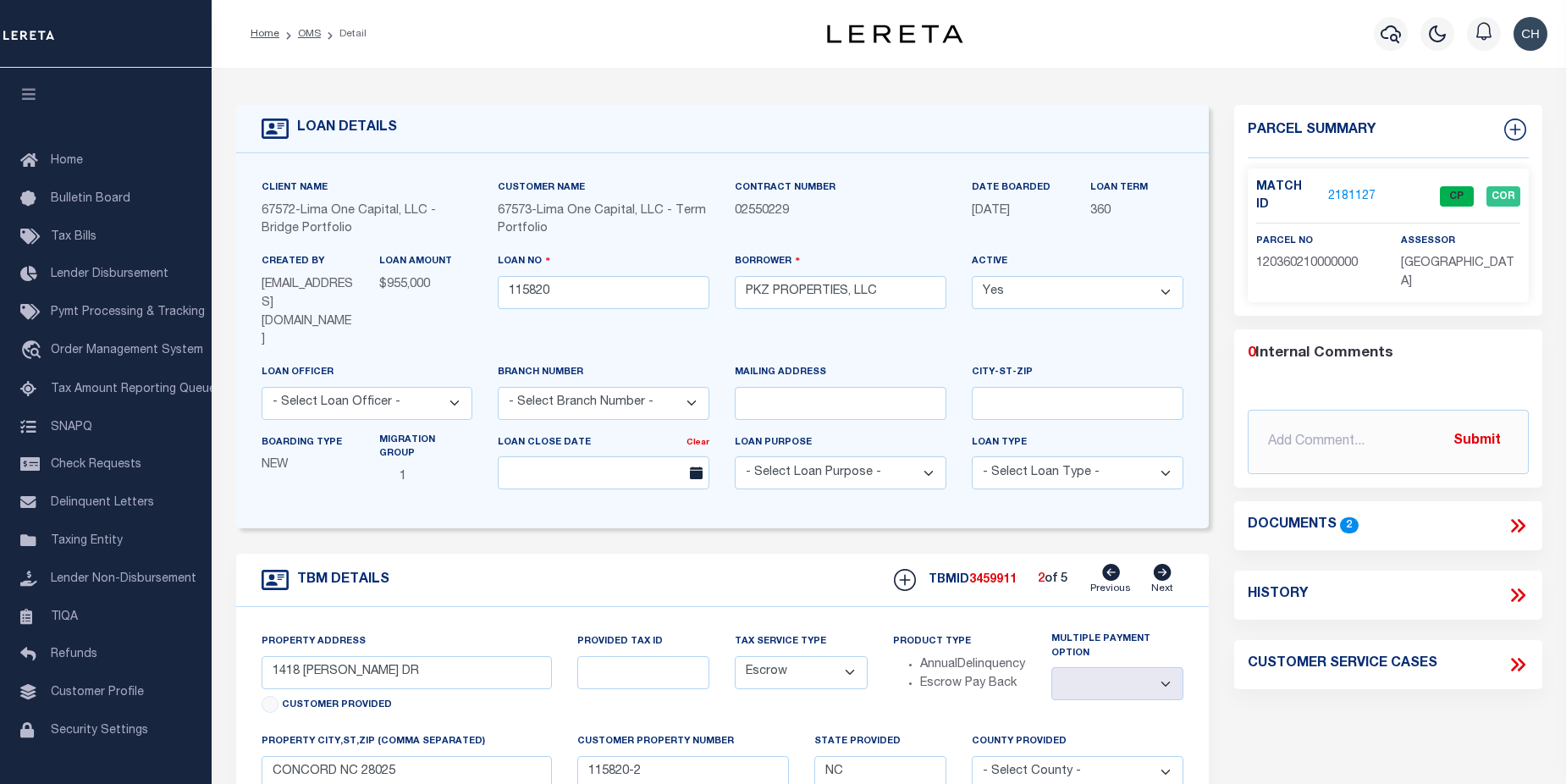
type input "115820-1"
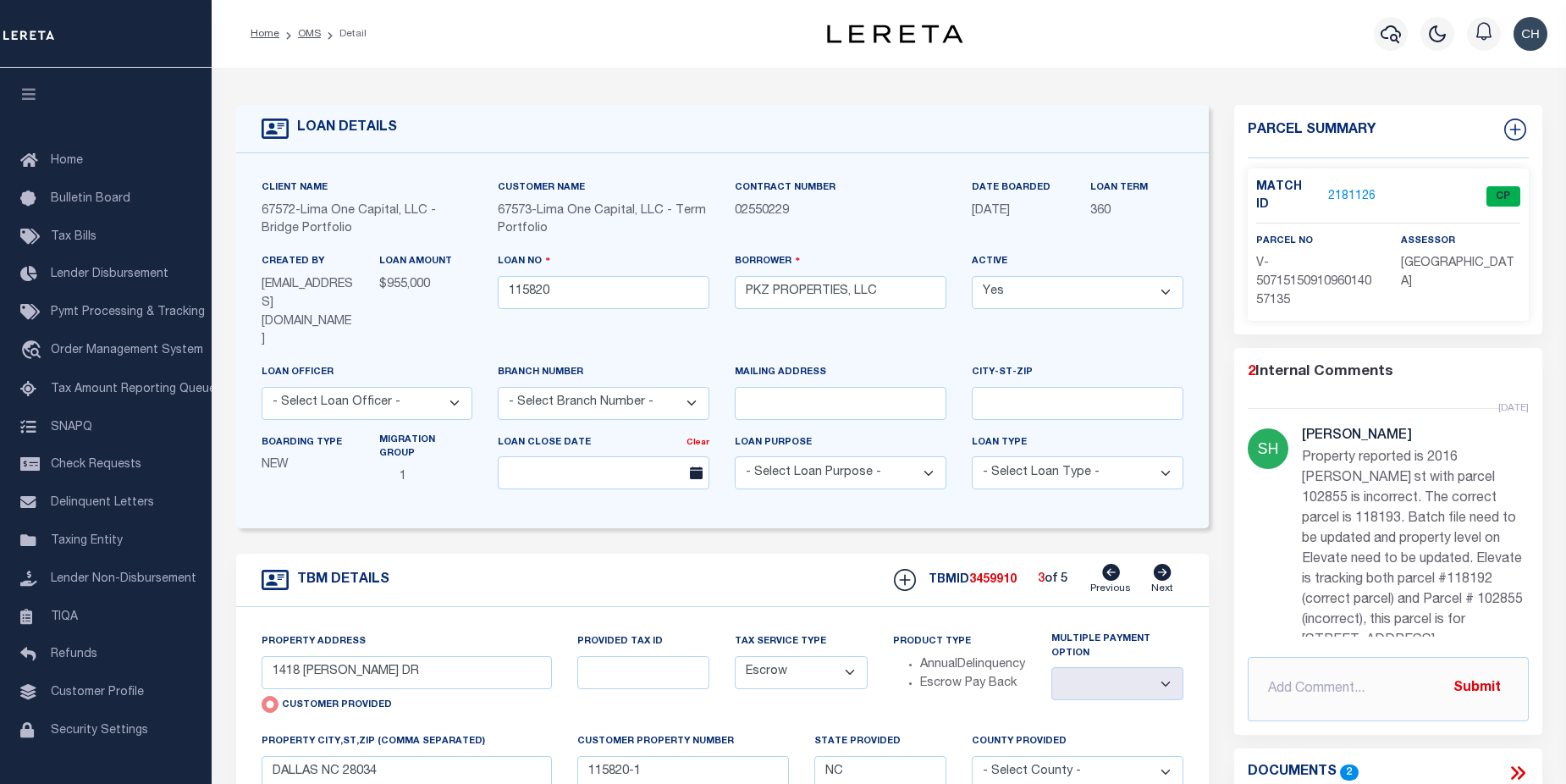
click at [1165, 564] on icon at bounding box center [1163, 572] width 18 height 17
type input "48 JULIAN ST"
radio input "false"
select select
type input "KINGS MOUNTAIN NC 28086"
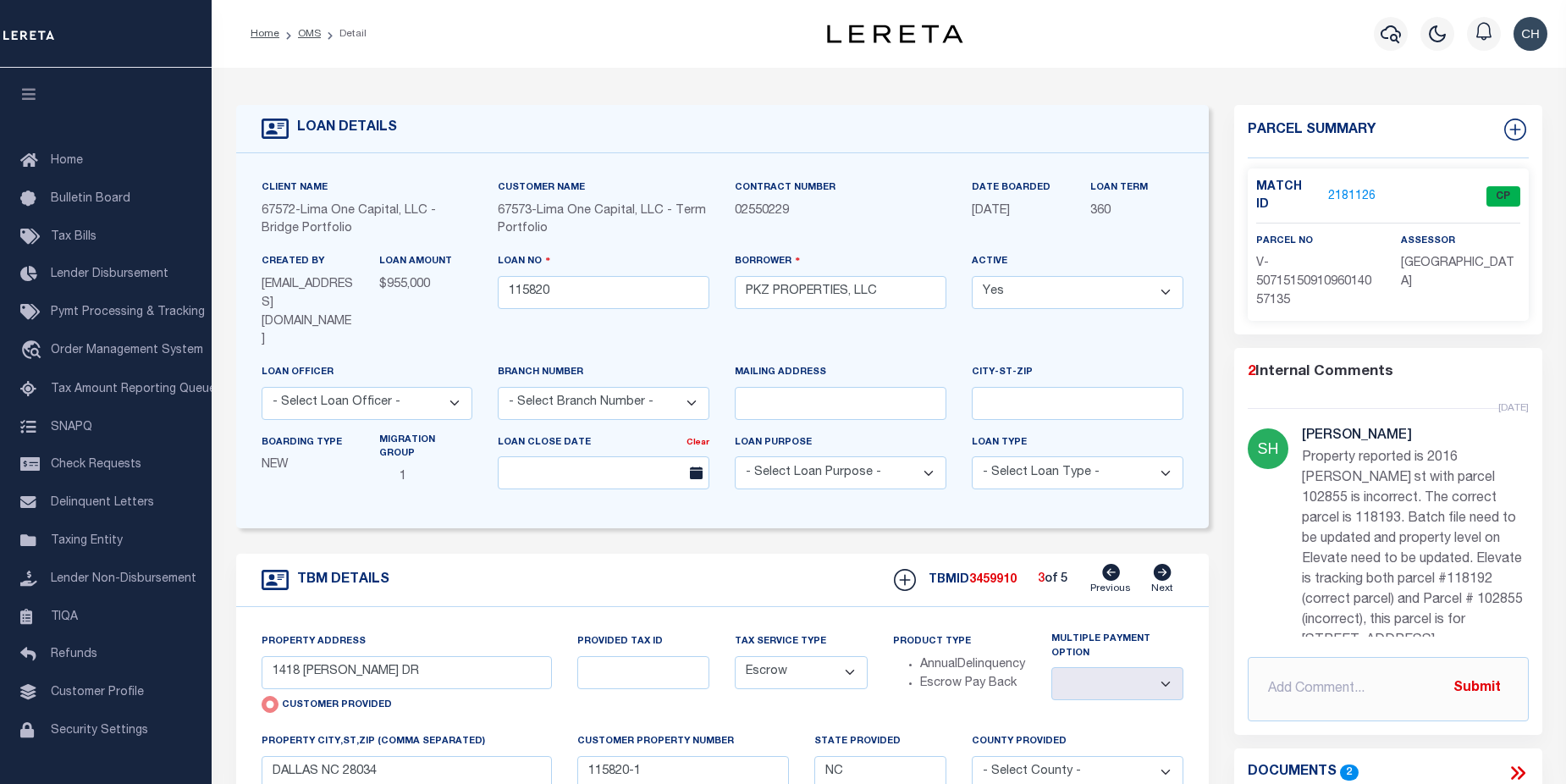
type input "115820-4"
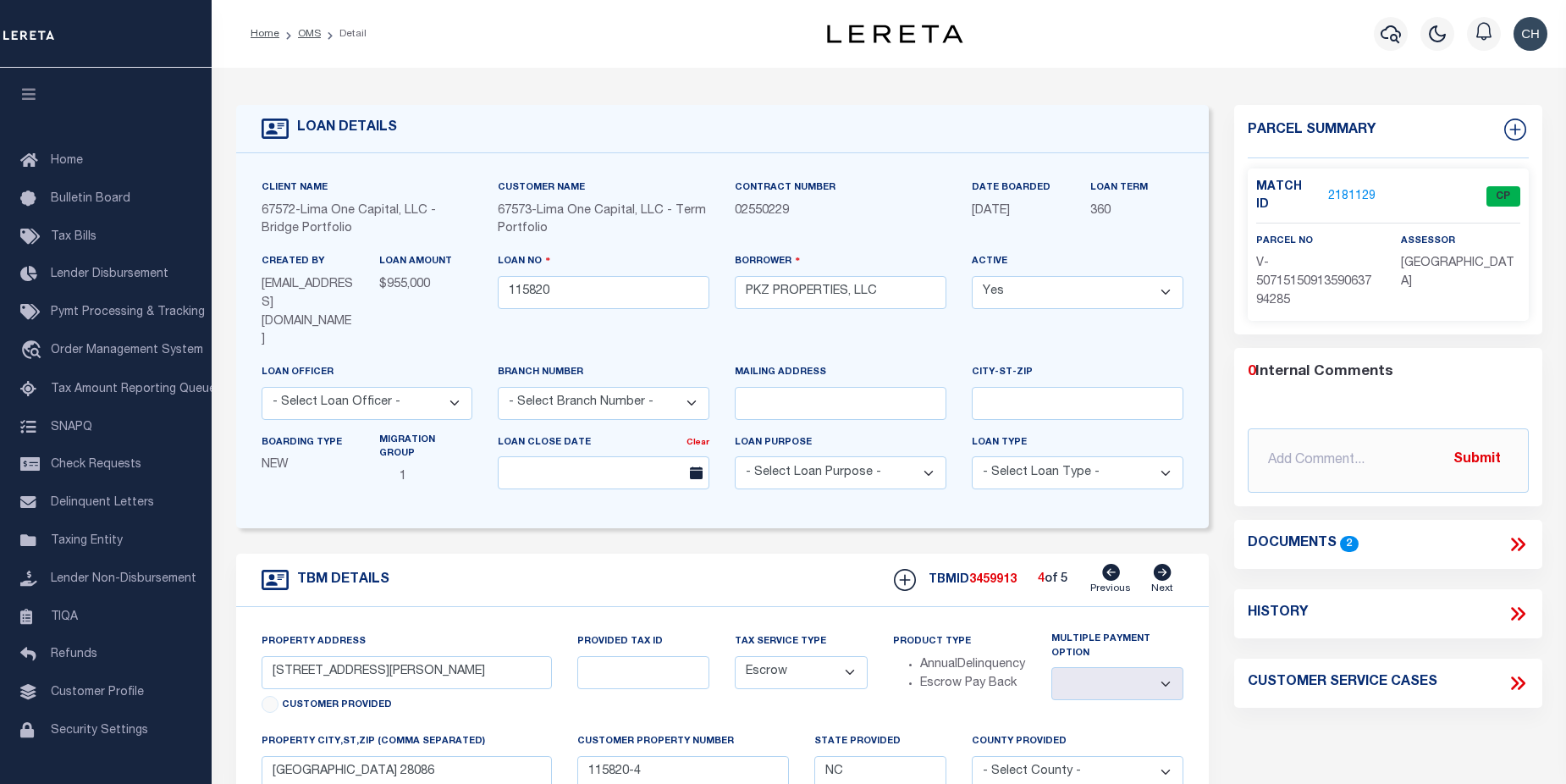
click at [1165, 564] on icon at bounding box center [1163, 572] width 18 height 17
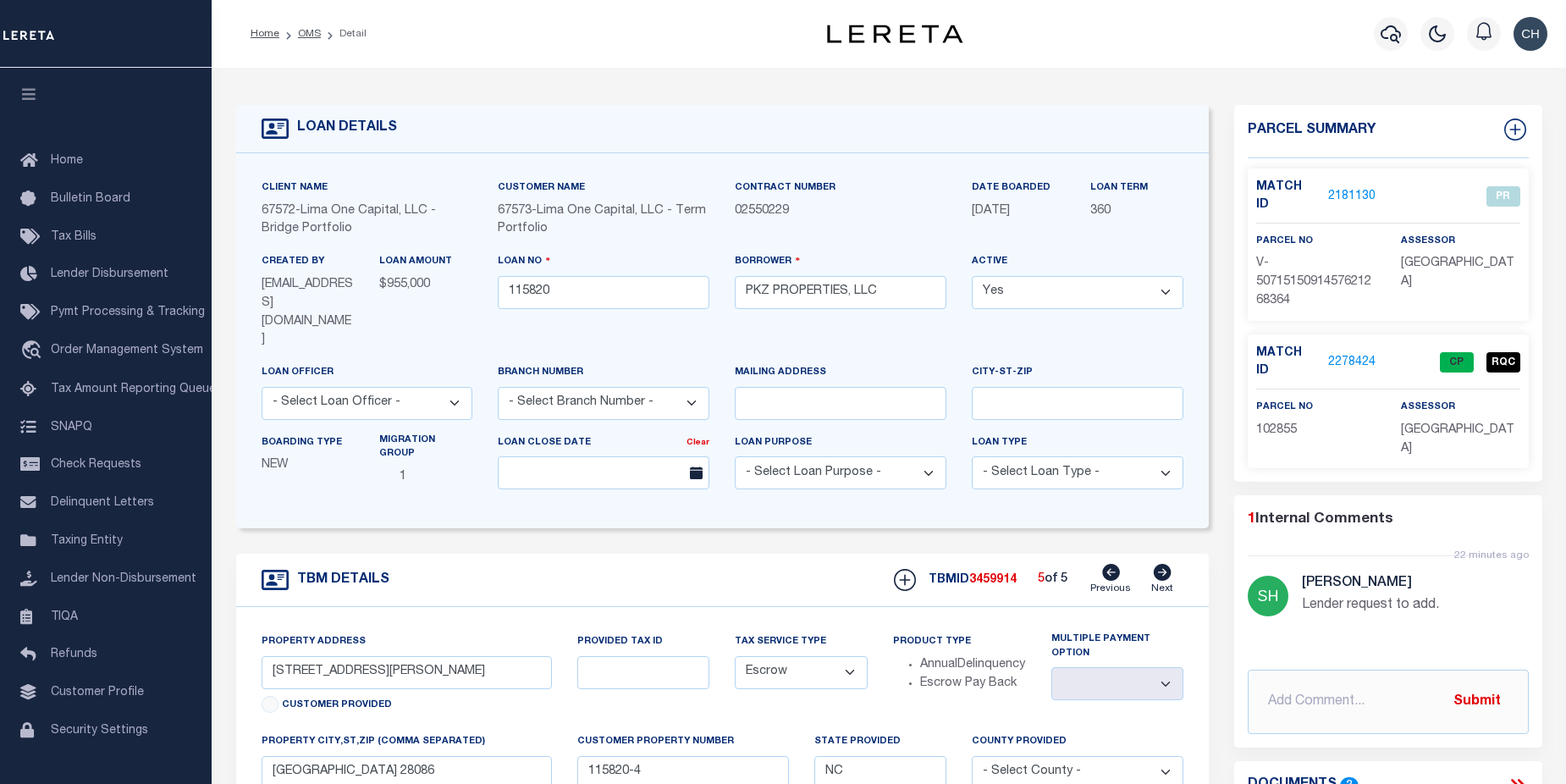
type input "1846 ARKRAY ST"
select select
type input "GASTONIA NC 28052"
type input "115820-5"
click at [1165, 564] on icon at bounding box center [1163, 572] width 18 height 17
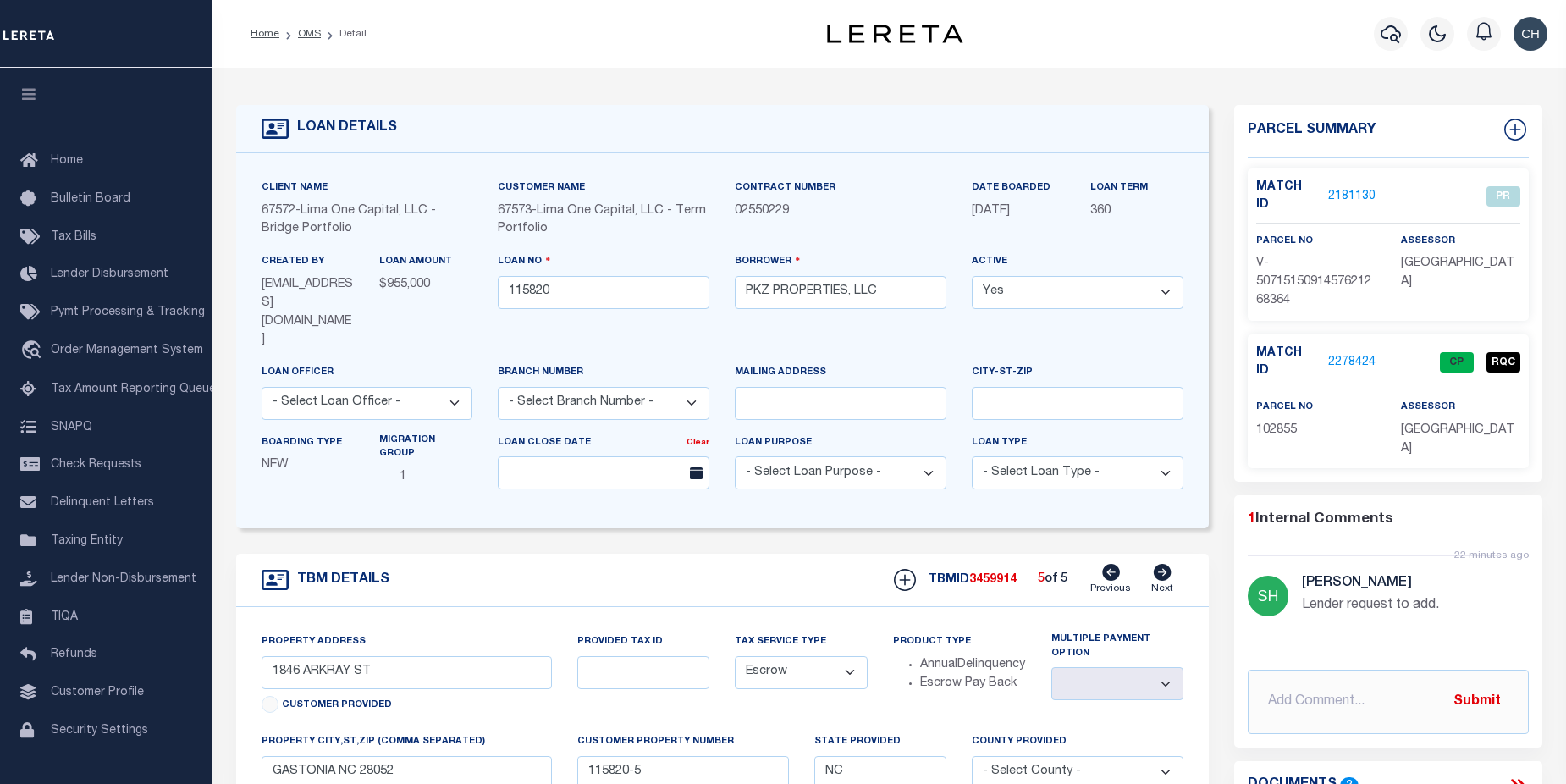
click at [1348, 354] on link "2278424" at bounding box center [1352, 363] width 48 height 18
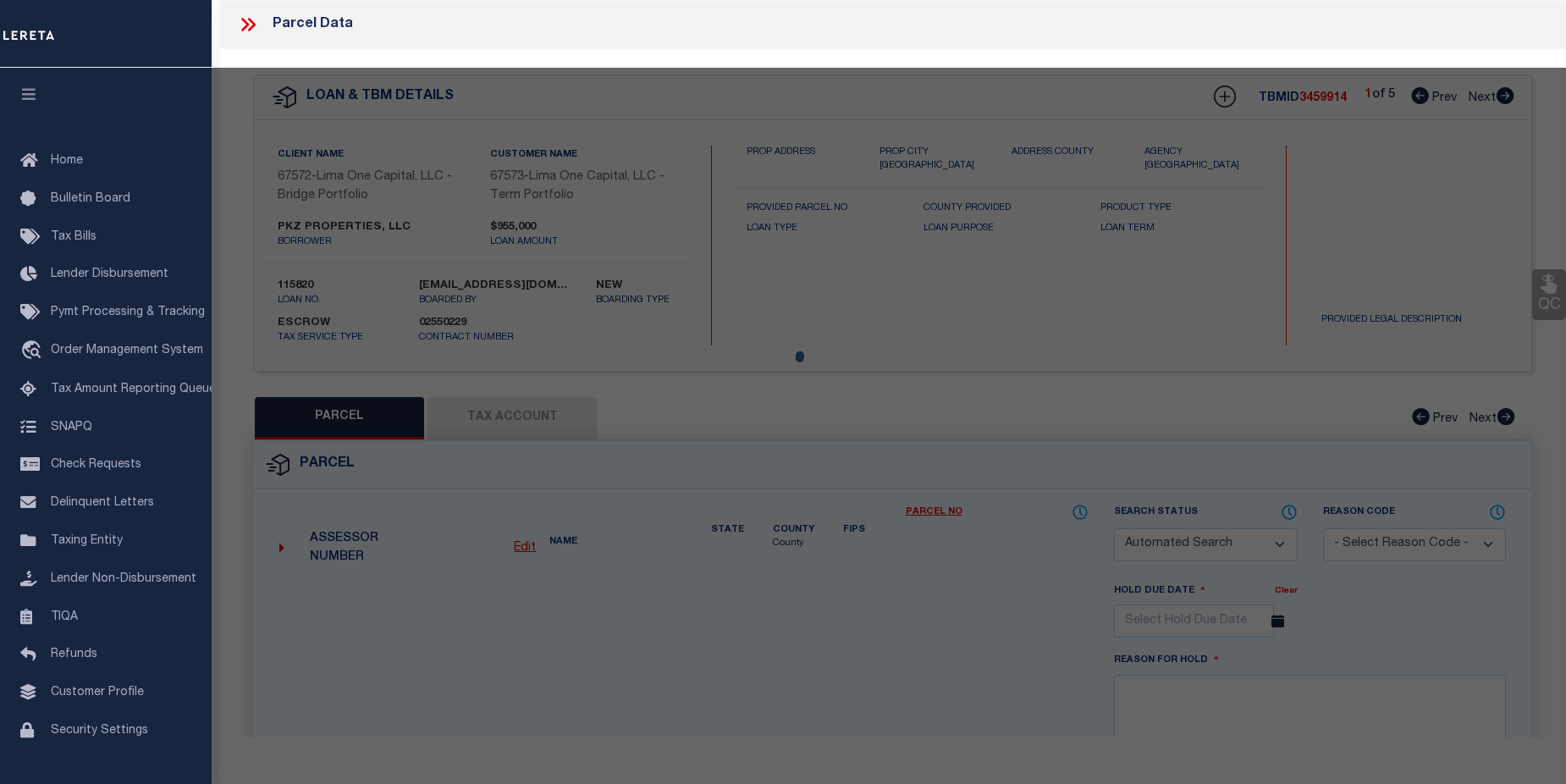
checkbox input "false"
select select "CP"
select select "099"
type input "PKZ PROPERTIES LLC,"
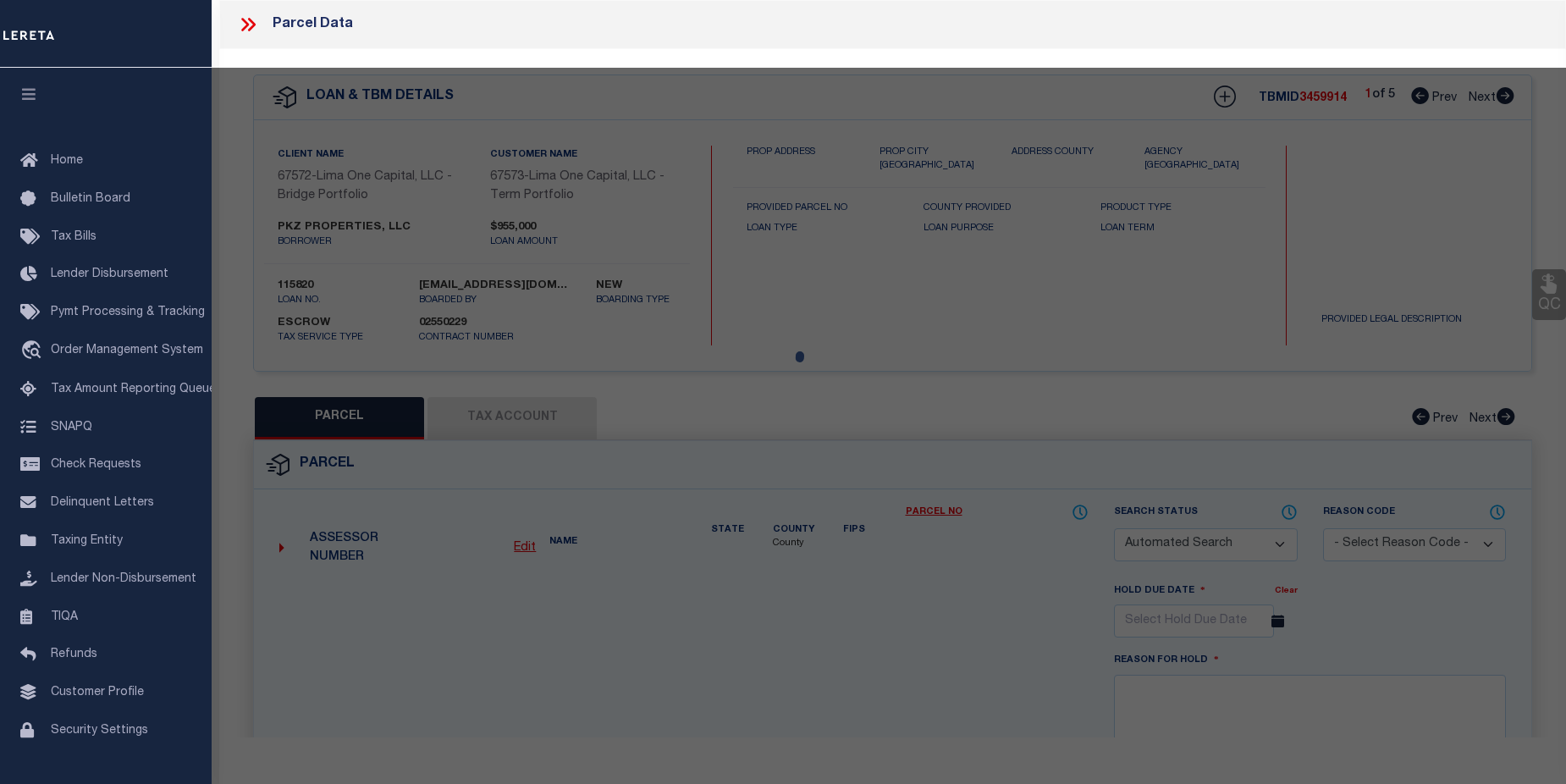
select select "AGW"
select select "ADD"
type input "1846 ARKRAY ST"
type input "GASTONIA NC 28052"
type textarea "Lender request to add."
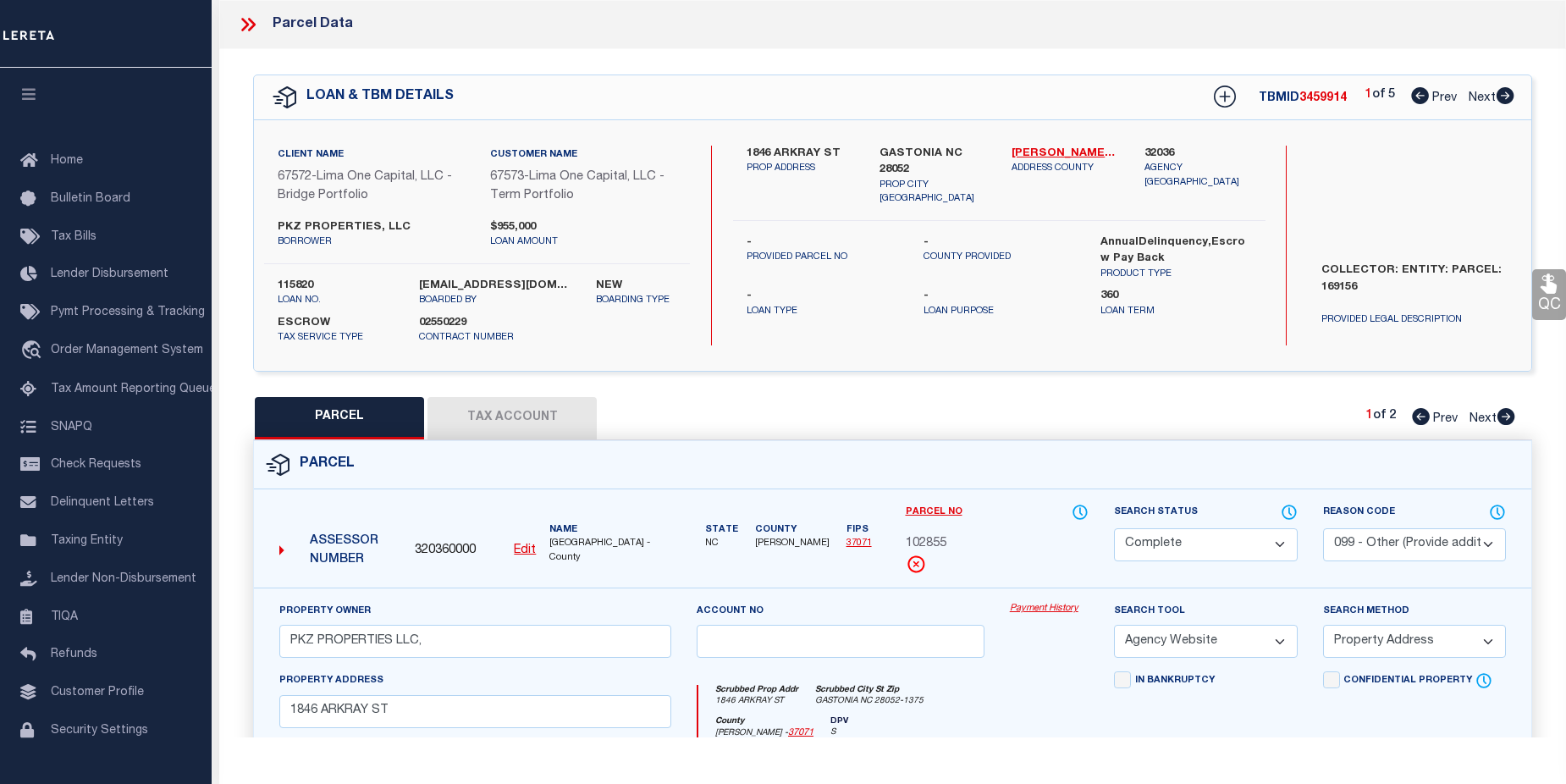
scroll to position [157, 0]
click at [1056, 608] on link "Payment History" at bounding box center [1050, 608] width 79 height 14
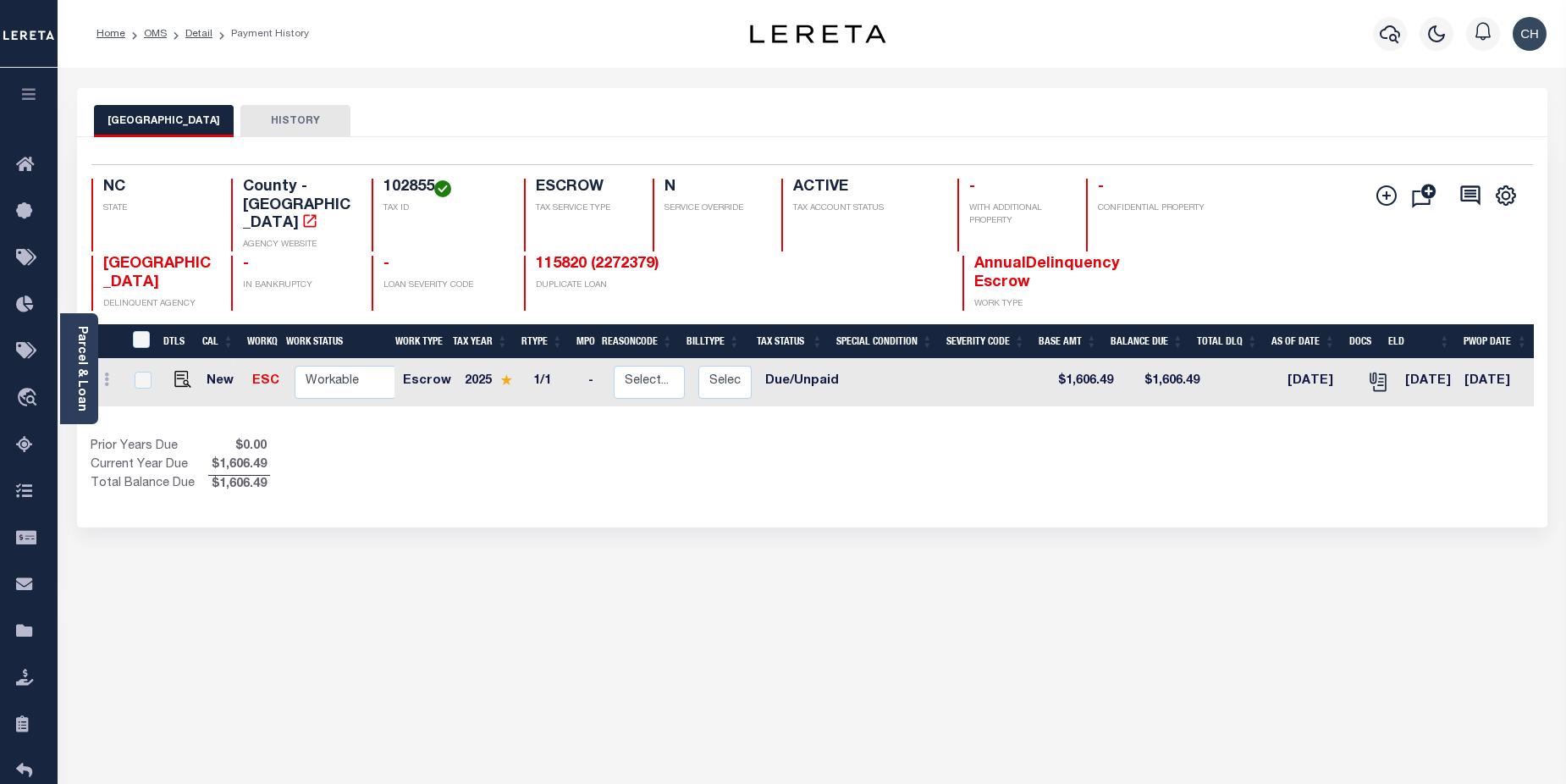
drag, startPoint x: 1219, startPoint y: 406, endPoint x: 1345, endPoint y: 406, distance: 126.0
click at [1345, 406] on div "DTLS CAL WorkQ Work Status Work Type Tax Year RType MPO ReasonCode BillType Tax…" at bounding box center [812, 409] width 1443 height 170
click at [142, 372] on input "checkbox" at bounding box center [143, 380] width 17 height 17
checkbox input "true"
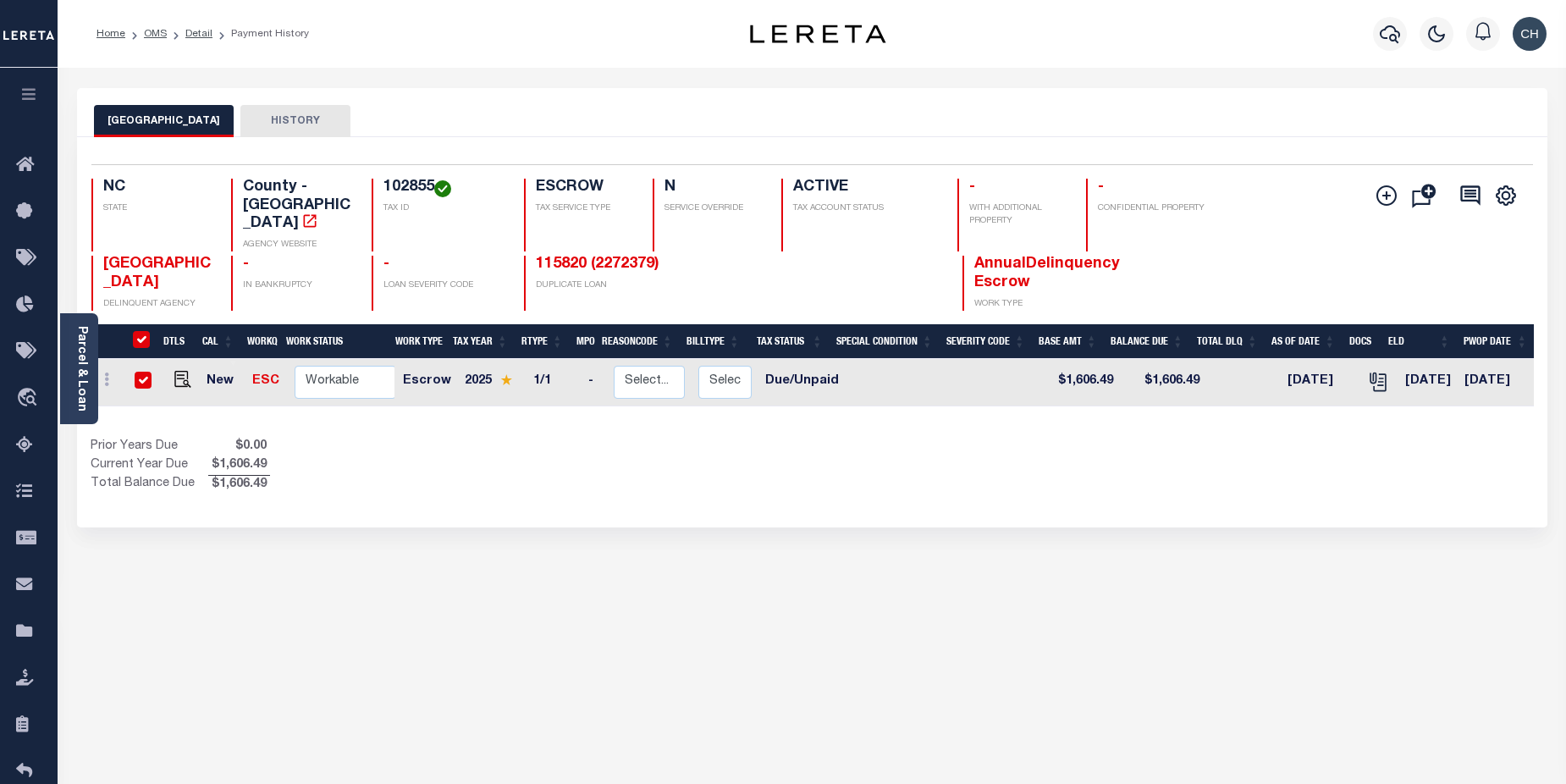
checkbox input "true"
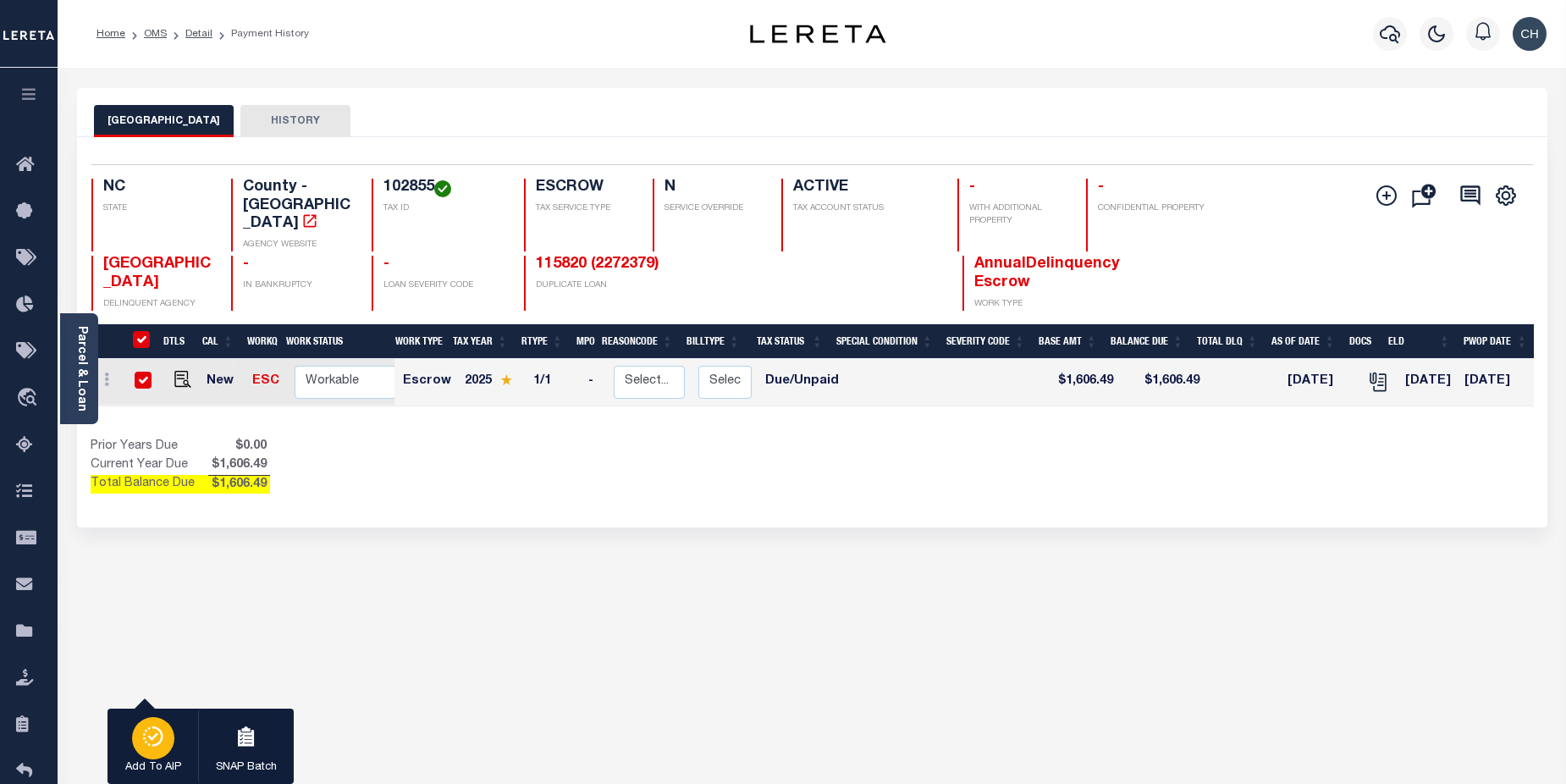
click at [147, 750] on div "button" at bounding box center [152, 737] width 42 height 42
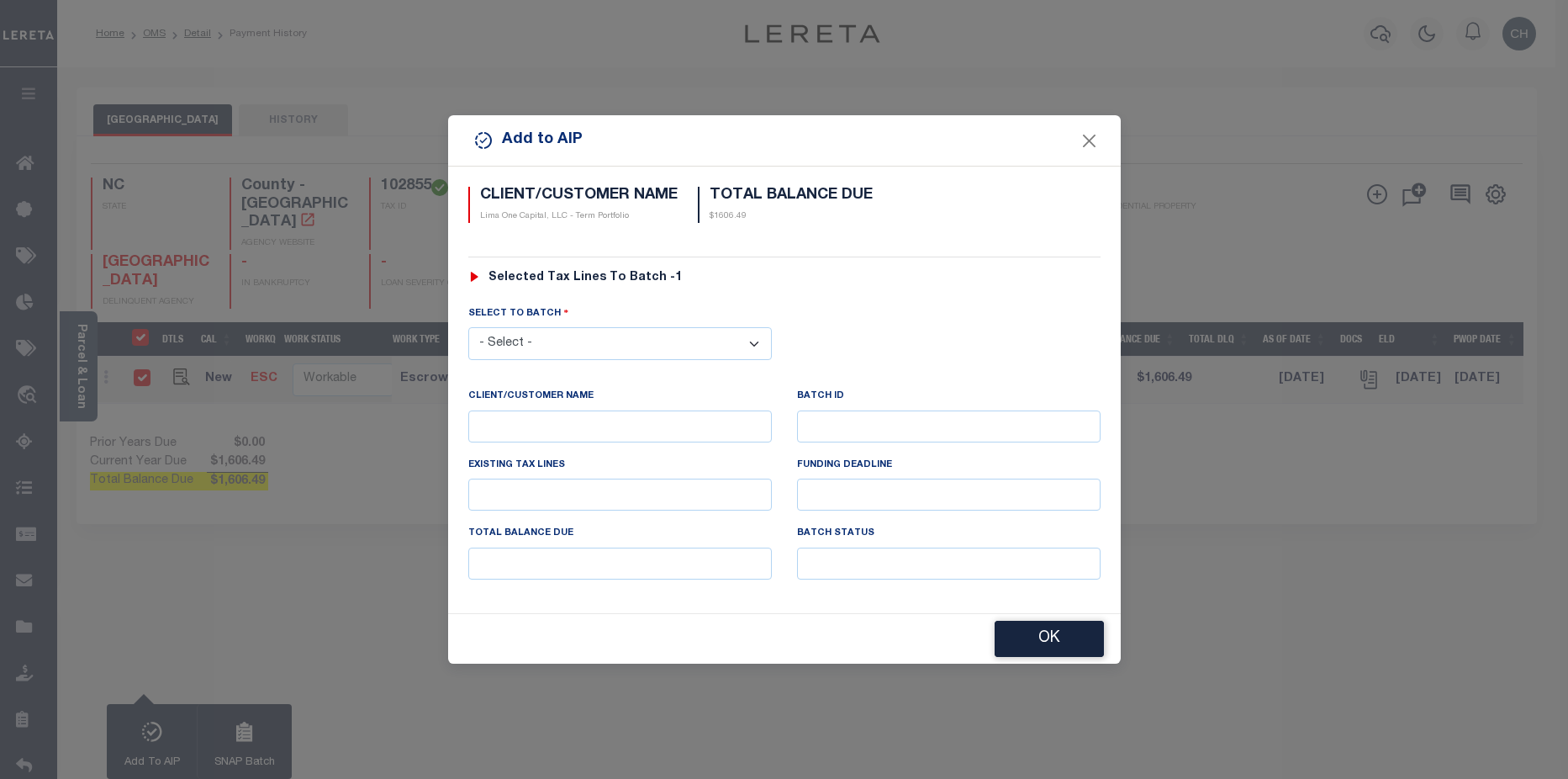
click at [699, 339] on select "- Select - 45186 45191 45195 45200 45202 45203 45206 45214 45215 45216 45218 45…" at bounding box center [620, 343] width 304 height 33
select select "46560"
click at [468, 327] on select "- Select - 45186 45191 45195 45200 45202 45203 45206 45214 45215 45216 45218 45…" at bounding box center [620, 343] width 304 height 33
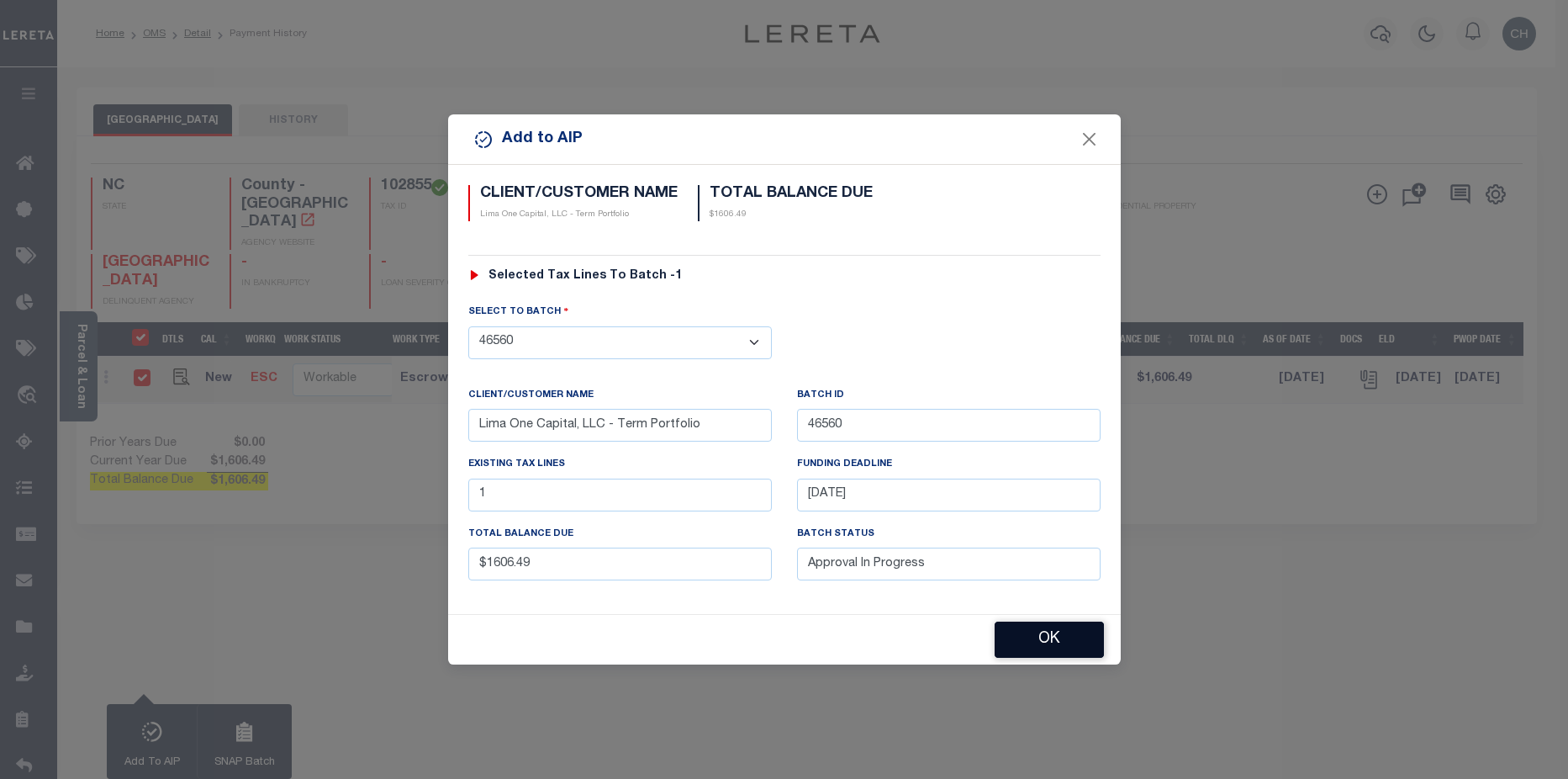
click at [1057, 639] on button "OK" at bounding box center [1049, 639] width 110 height 37
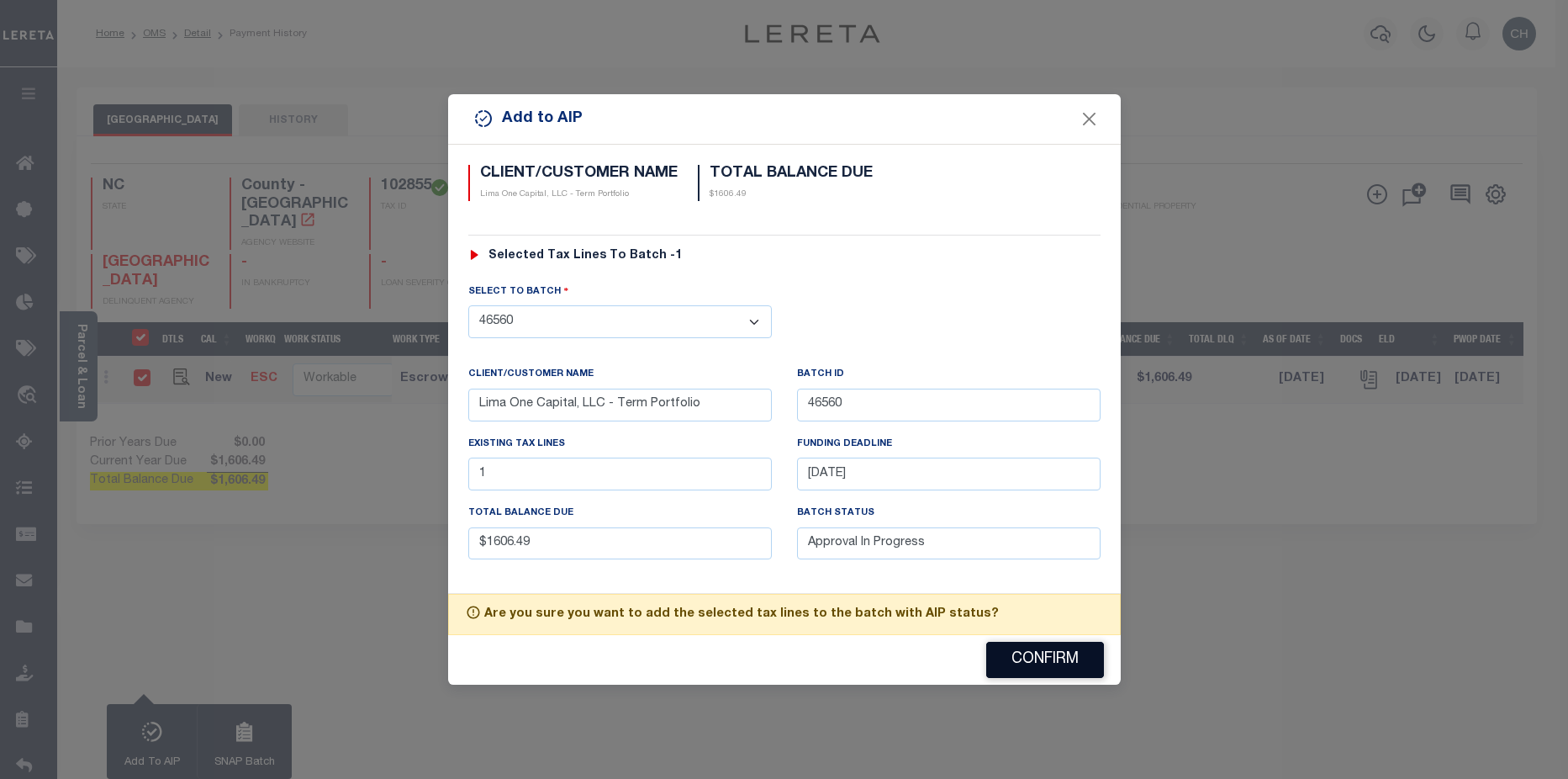
click at [1073, 673] on button "Confirm" at bounding box center [1045, 660] width 118 height 37
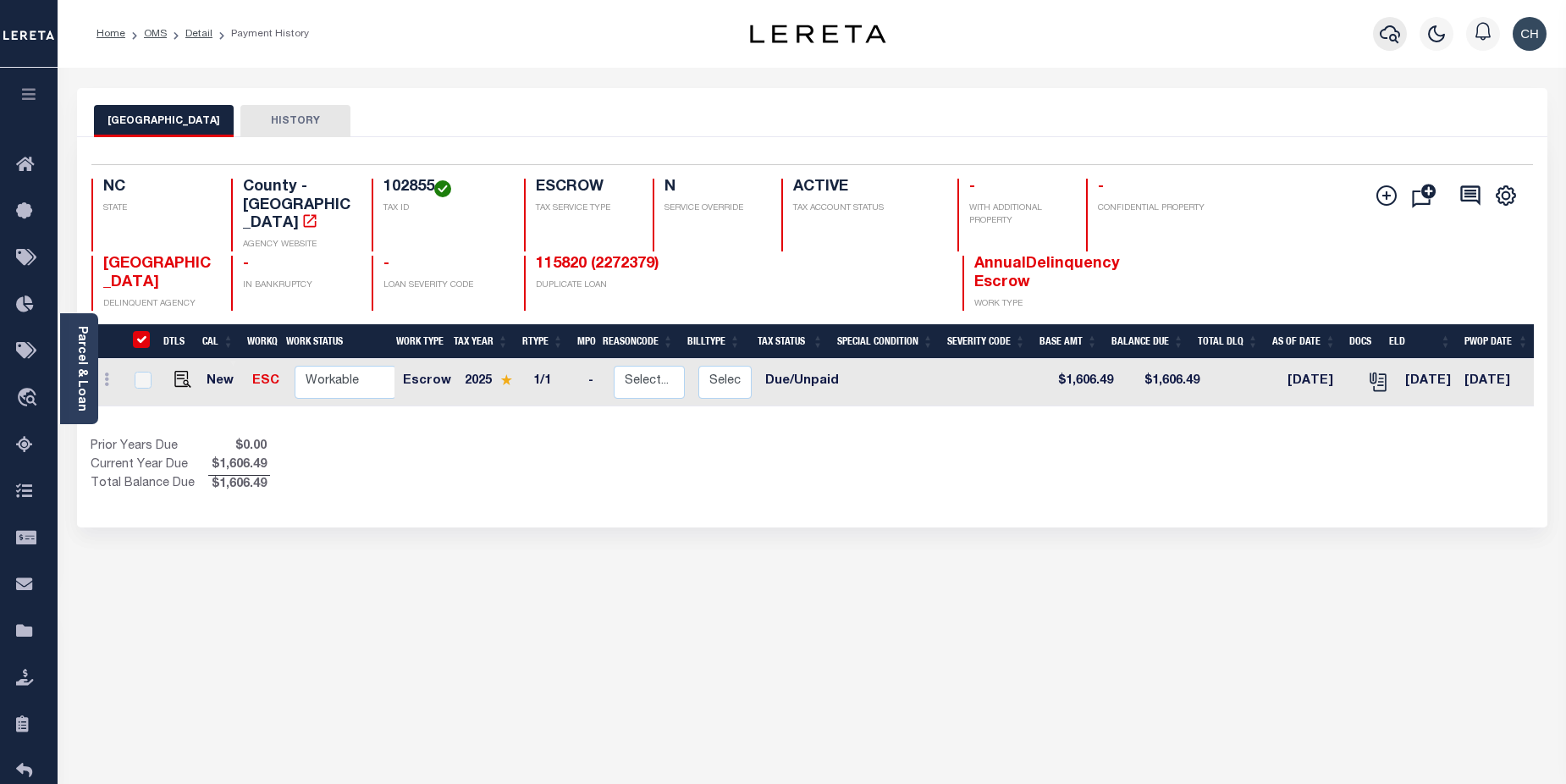
click at [1397, 35] on icon "button" at bounding box center [1389, 33] width 21 height 21
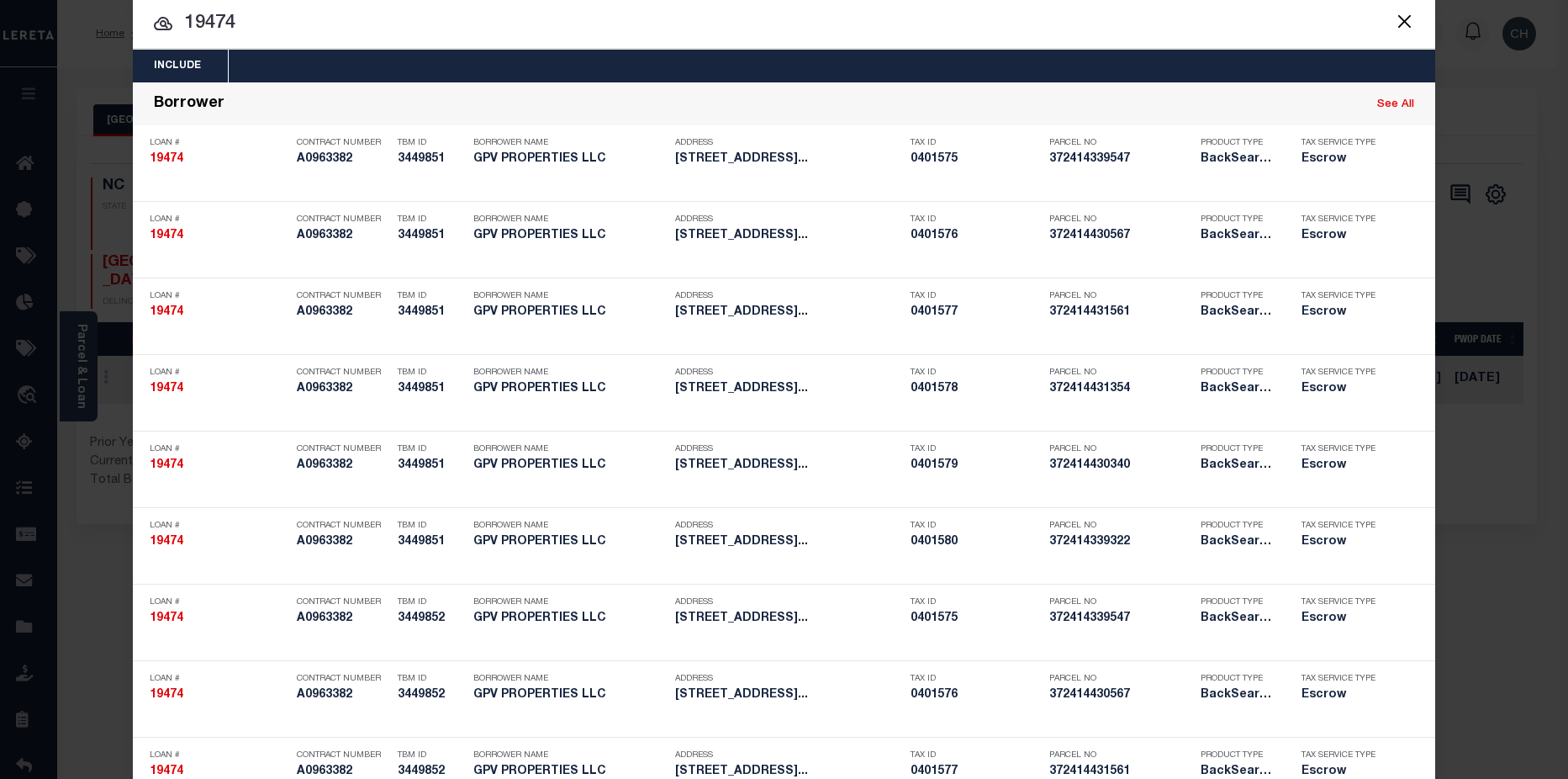
scroll to position [22, 0]
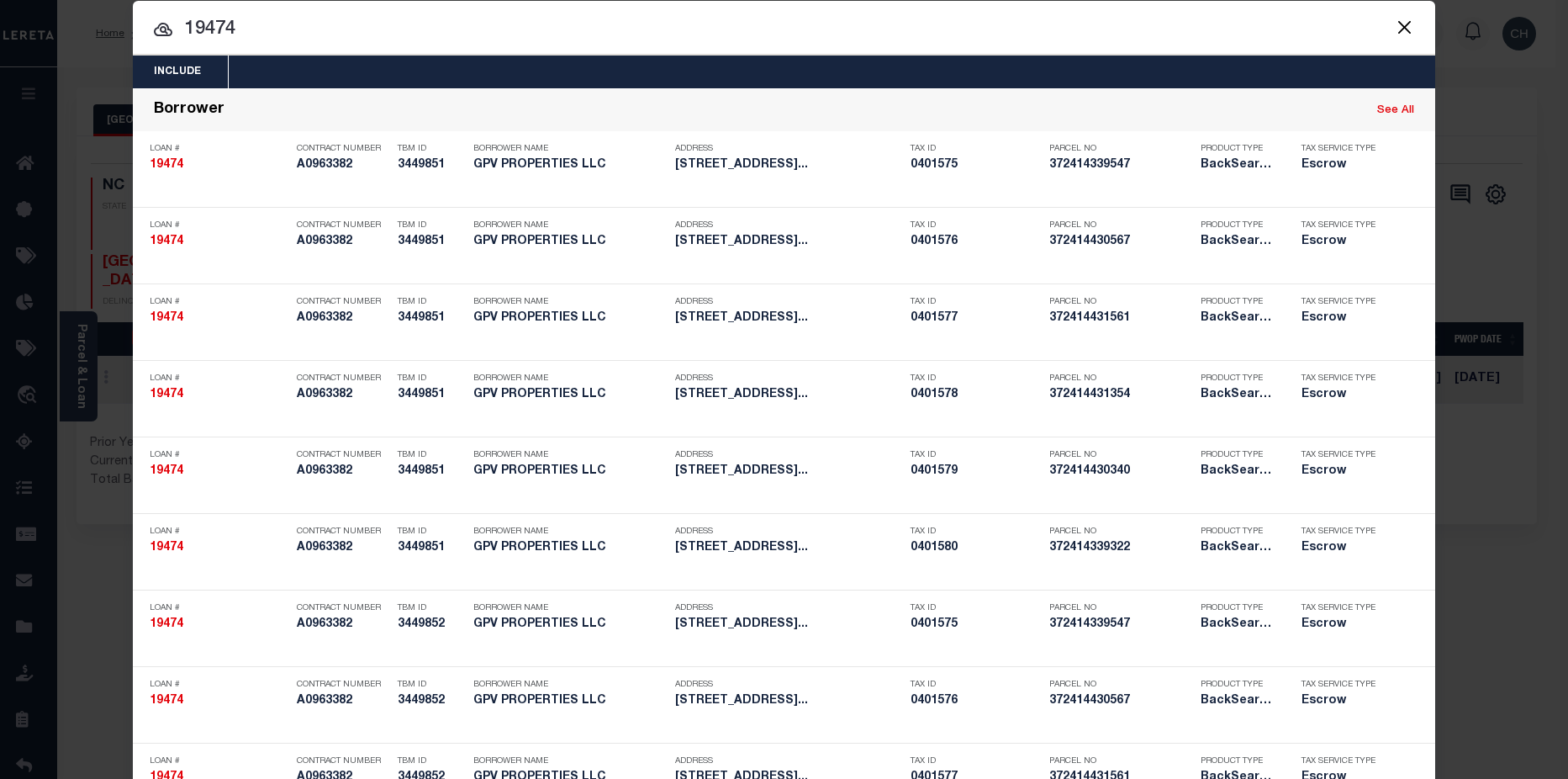
drag, startPoint x: 272, startPoint y: 33, endPoint x: 160, endPoint y: 32, distance: 112.0
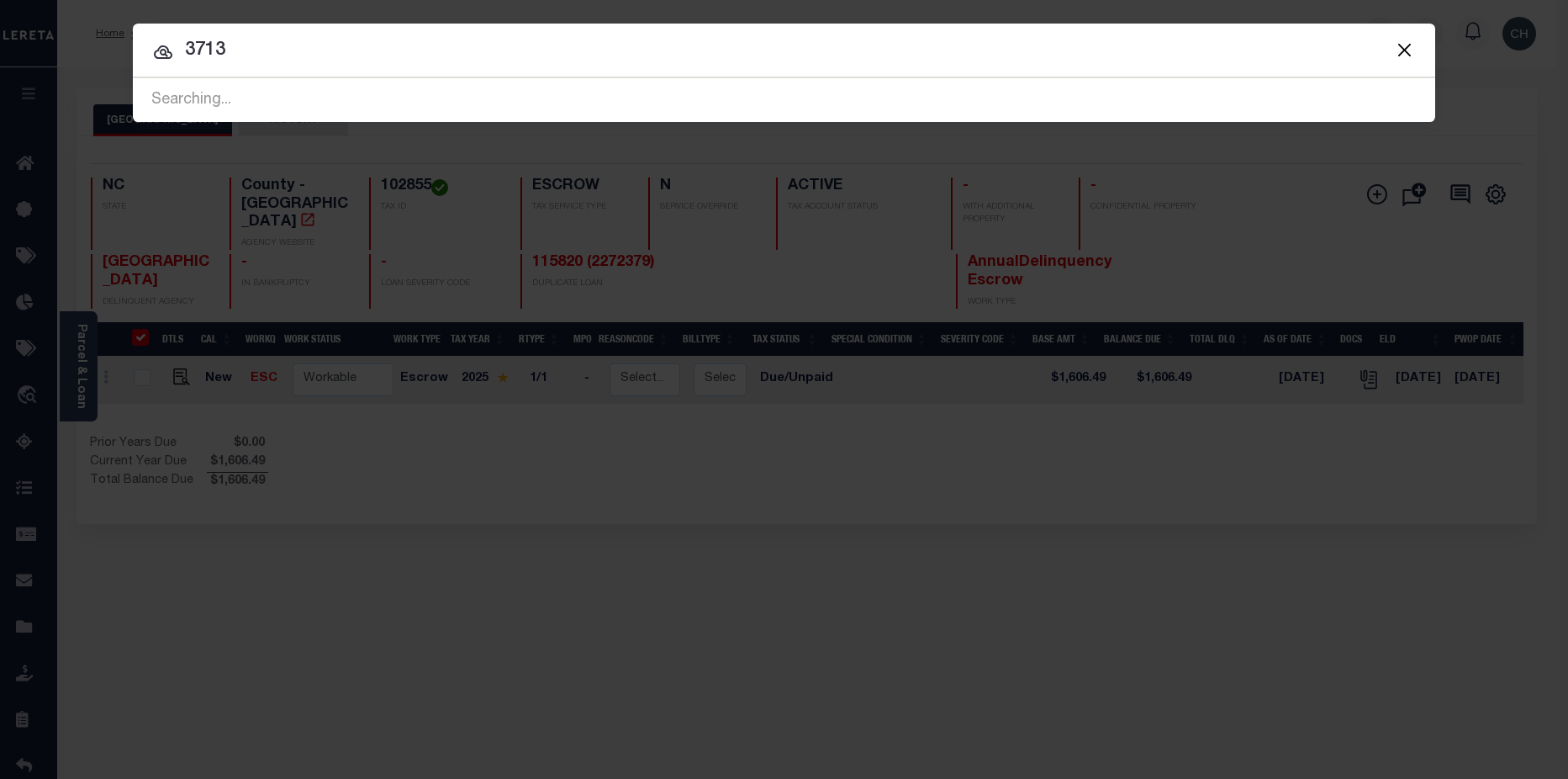
type input "3713"
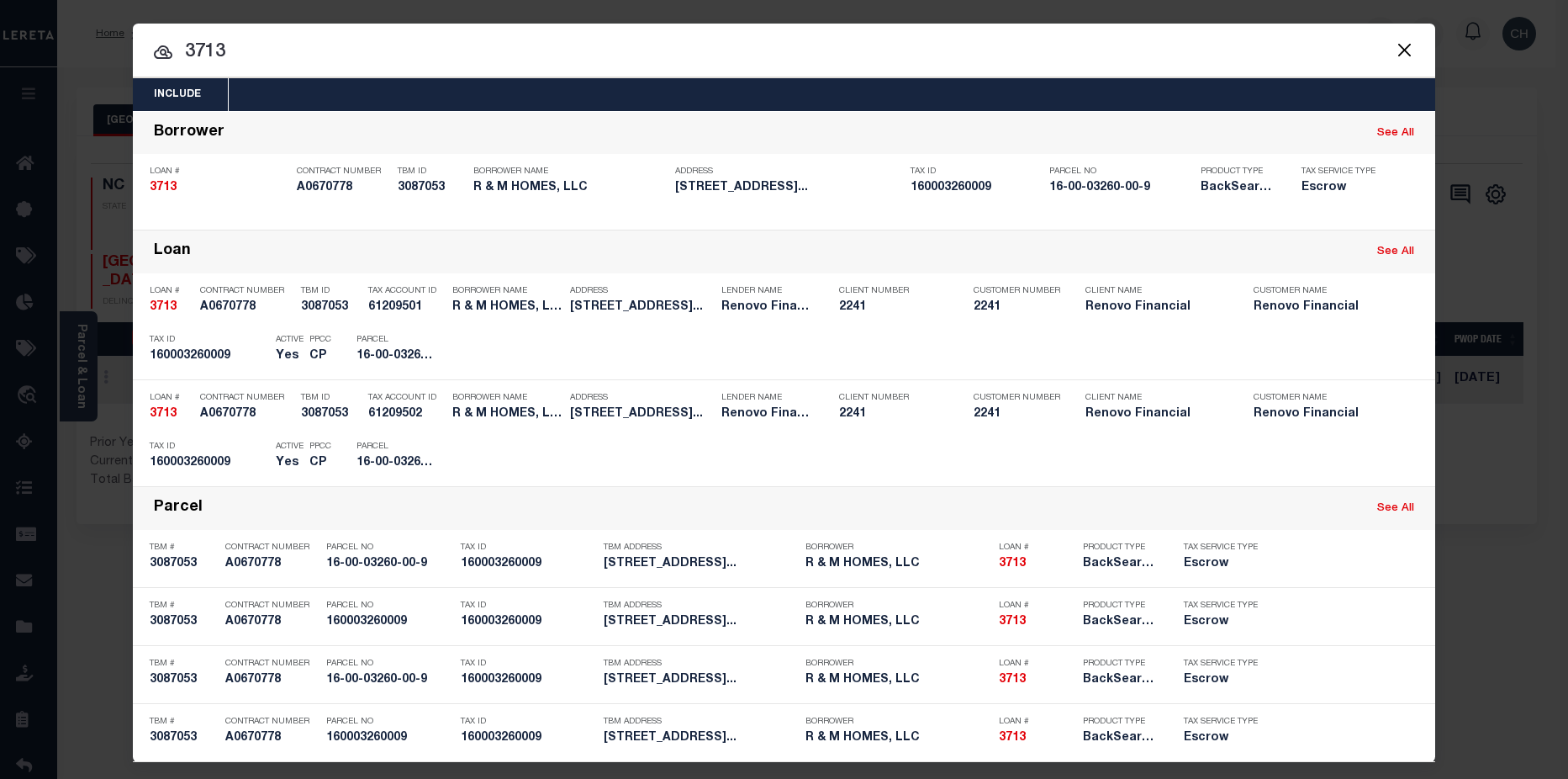
scroll to position [9, 0]
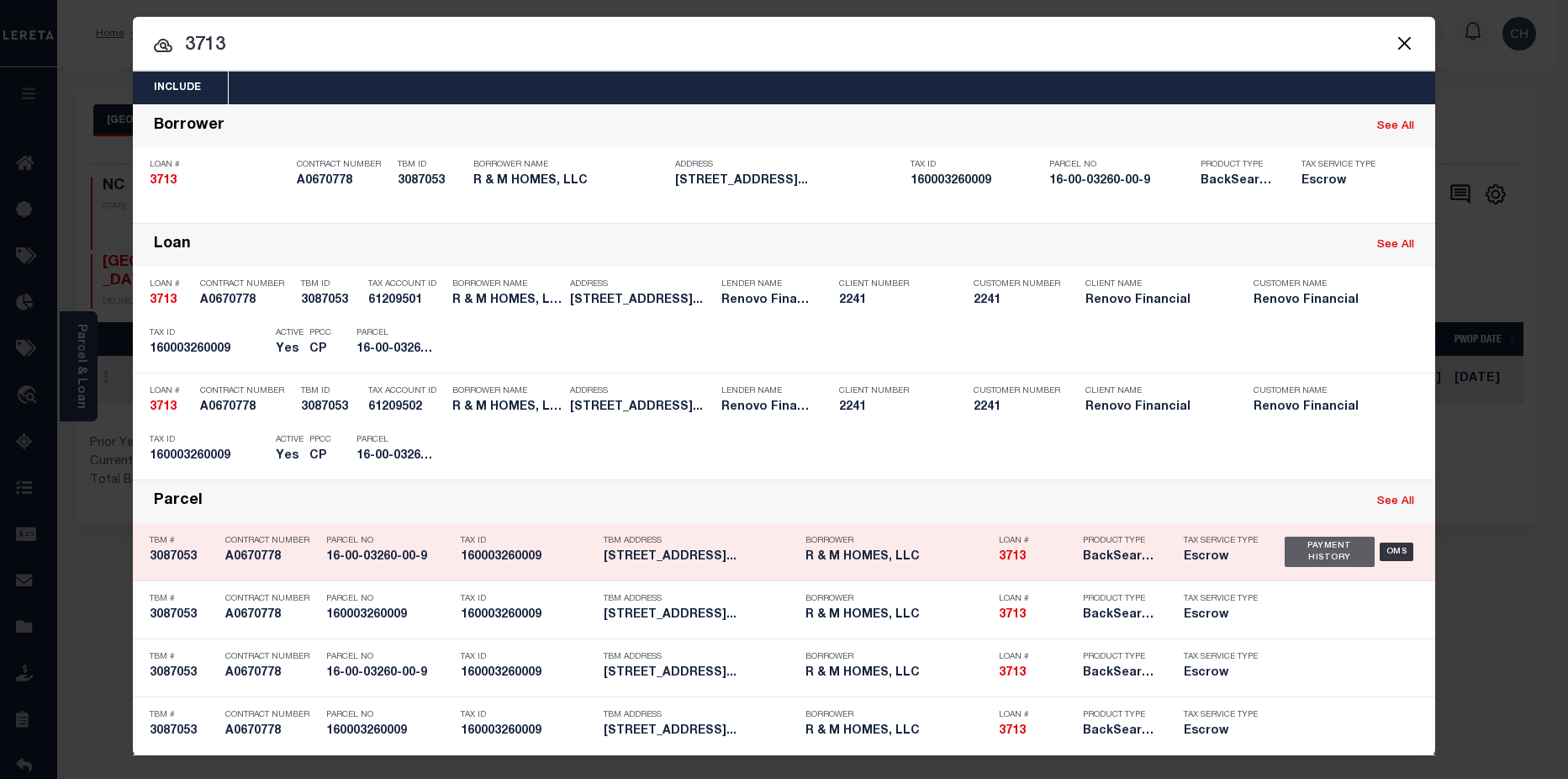
click at [1311, 551] on div "Payment History" at bounding box center [1329, 552] width 90 height 30
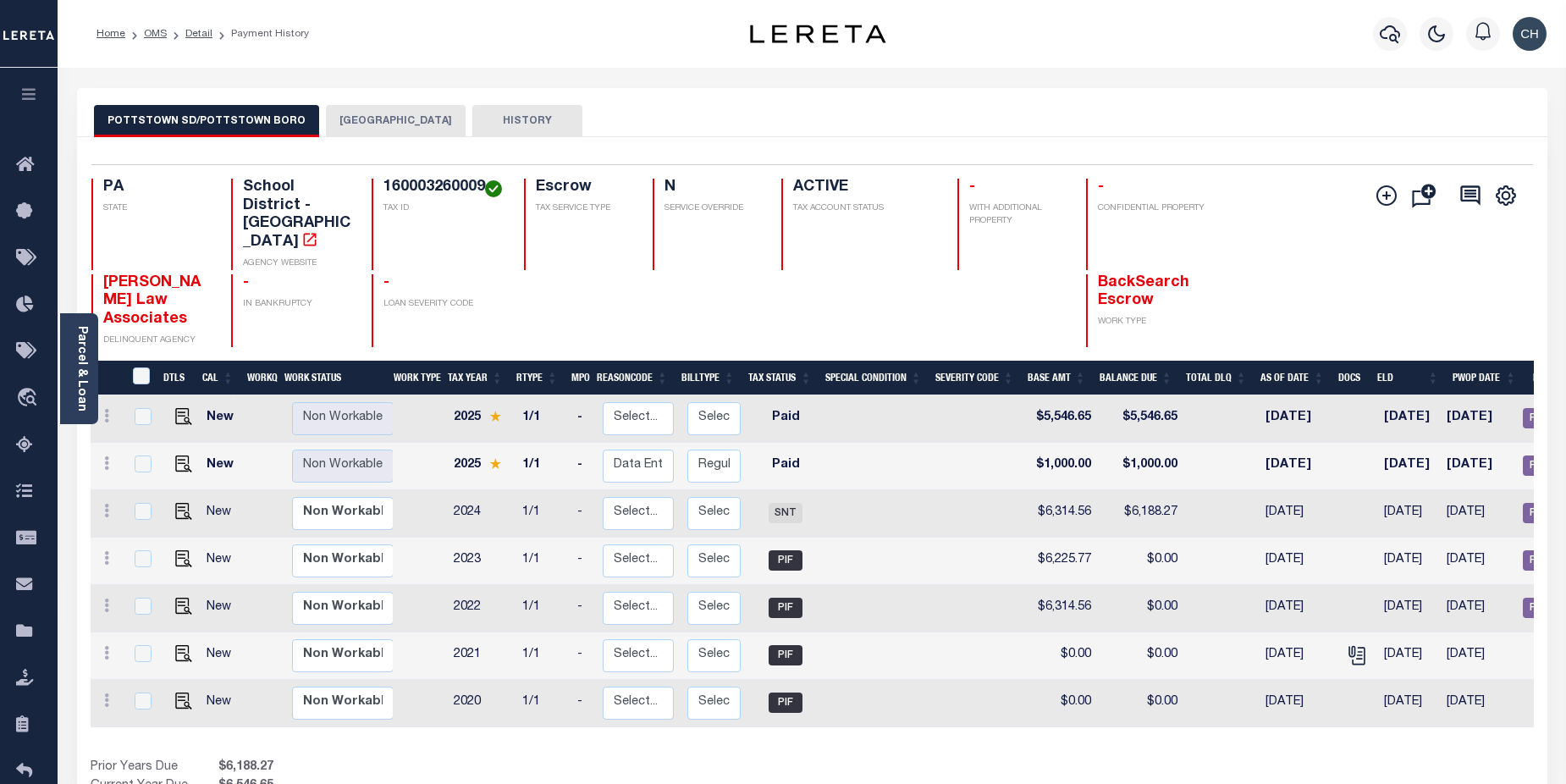
click at [401, 122] on button "[GEOGRAPHIC_DATA]" at bounding box center [396, 121] width 140 height 32
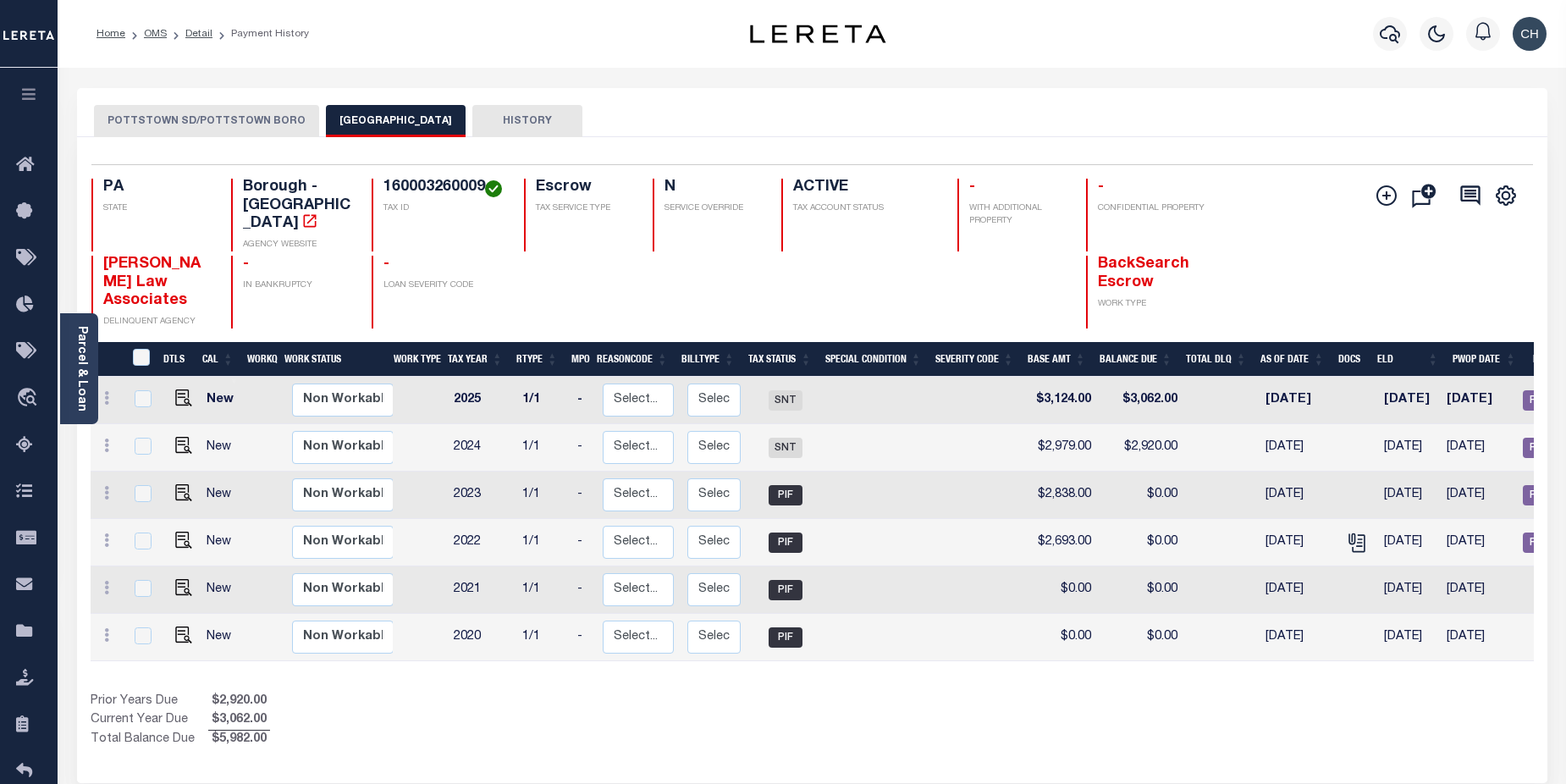
click at [212, 121] on button "POTTSTOWN SD/POTTSTOWN BORO" at bounding box center [206, 121] width 225 height 32
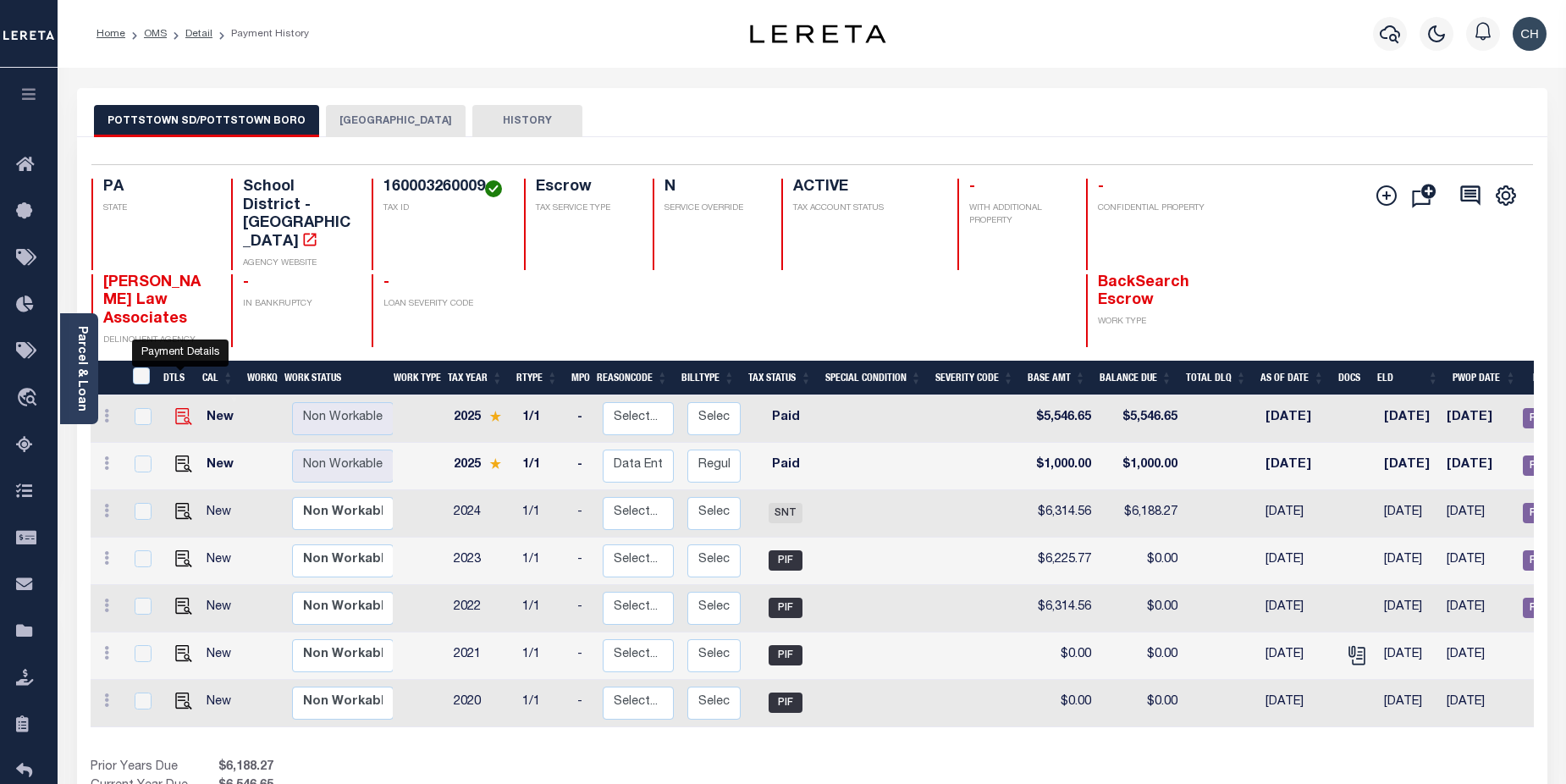
click at [176, 408] on img "" at bounding box center [183, 416] width 17 height 17
checkbox input "true"
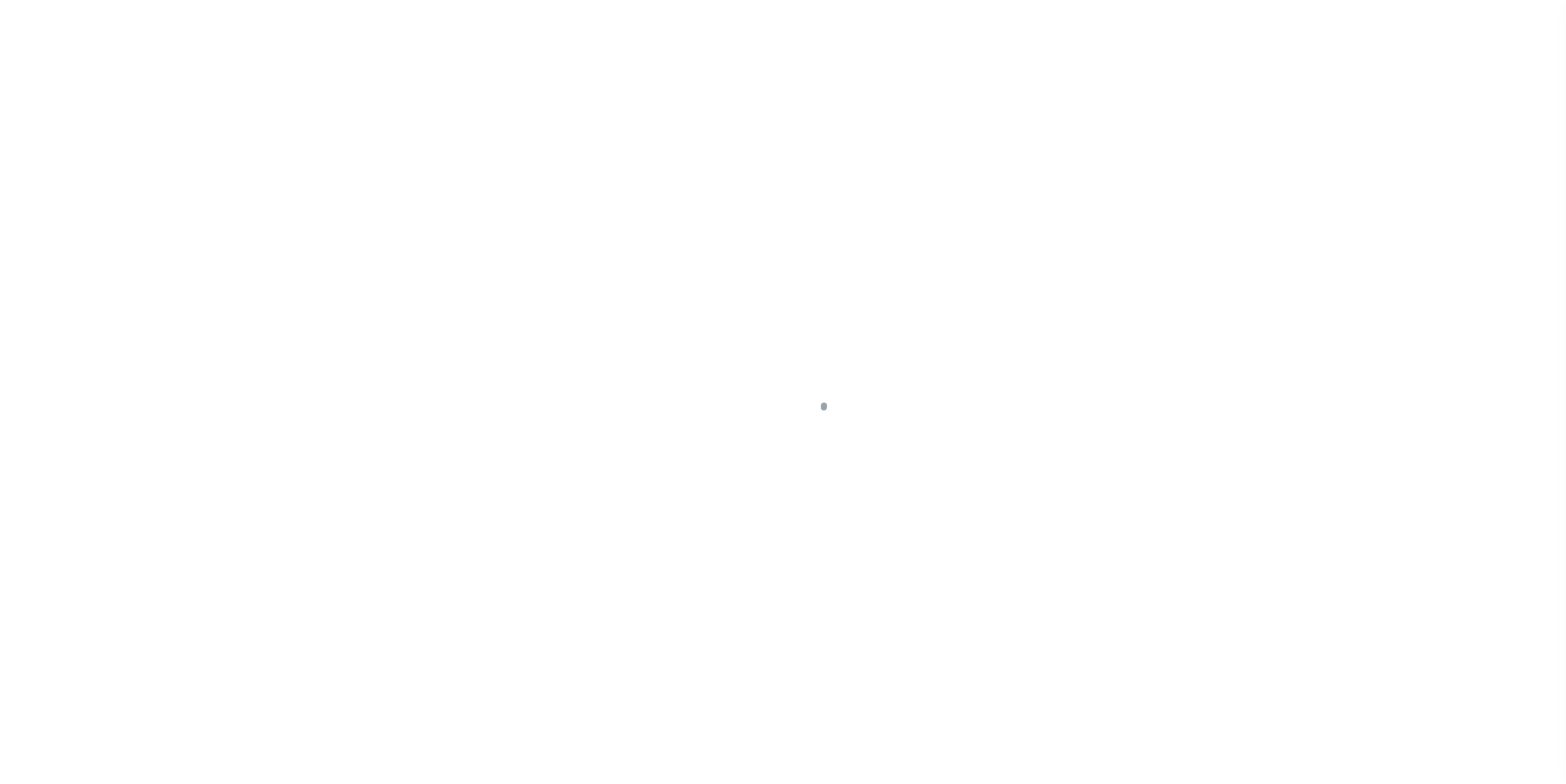
select select "PYD"
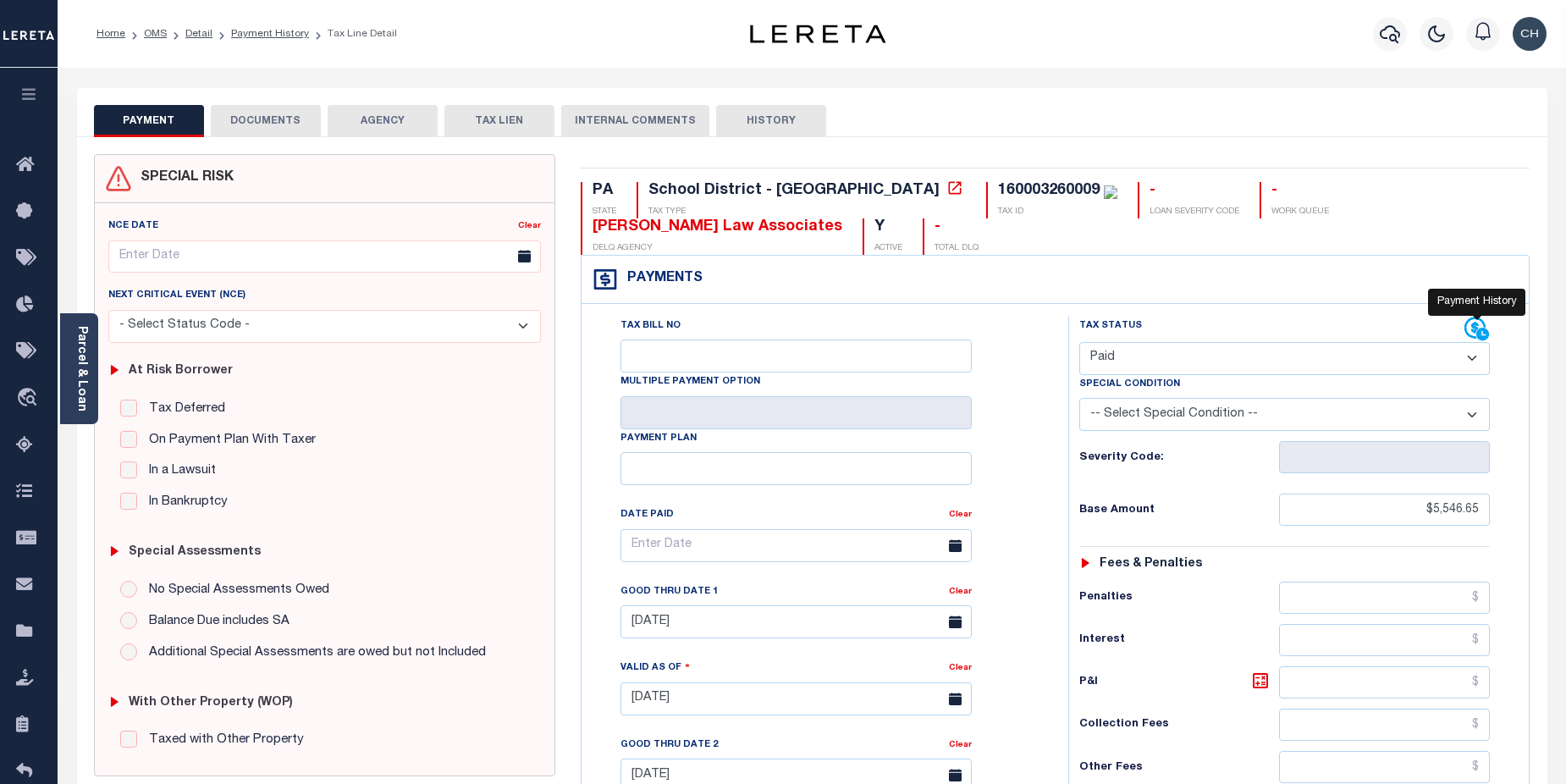
click at [1475, 332] on icon at bounding box center [1475, 328] width 22 height 22
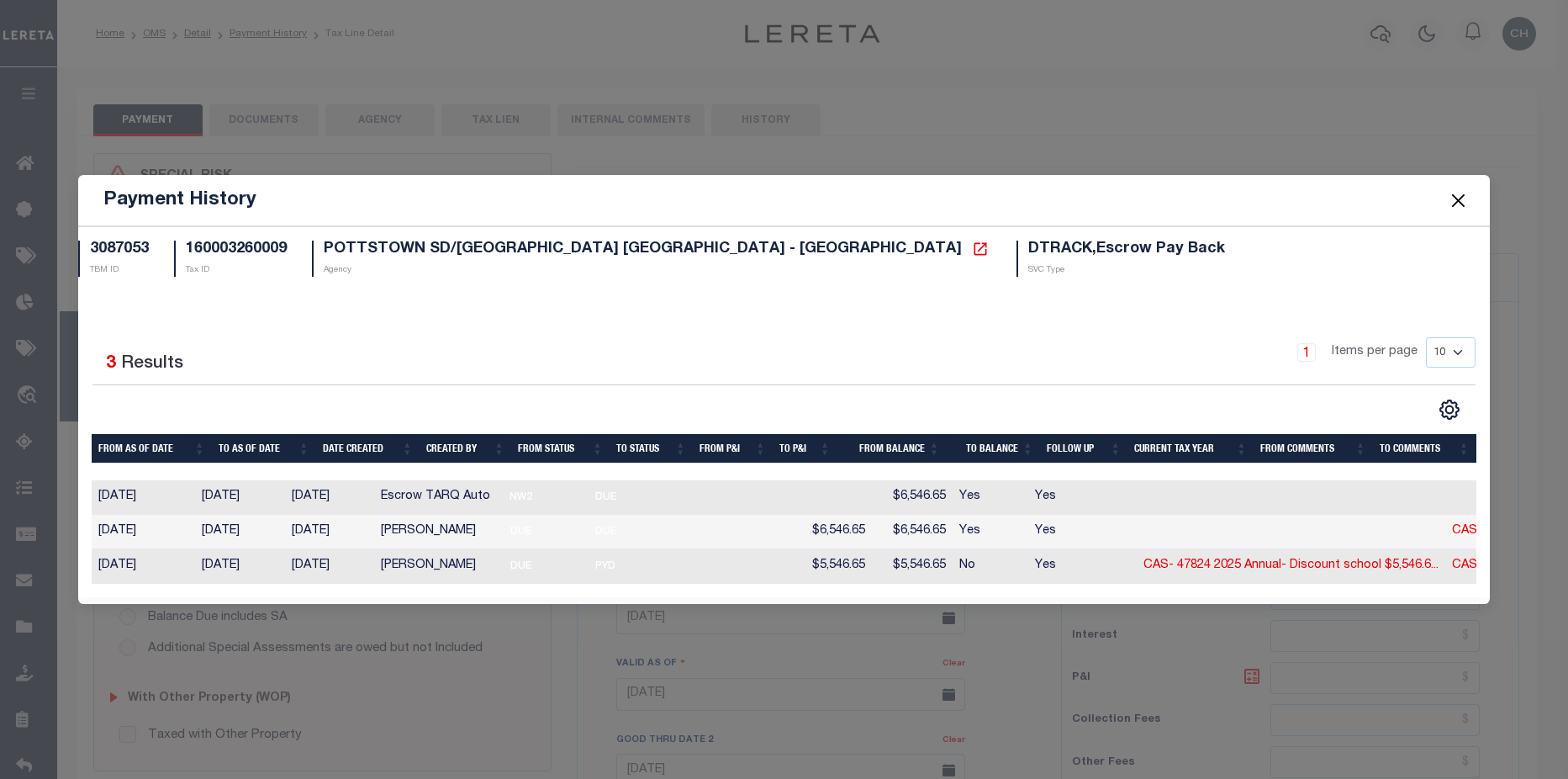
click at [1448, 198] on button "Close" at bounding box center [1458, 199] width 22 height 22
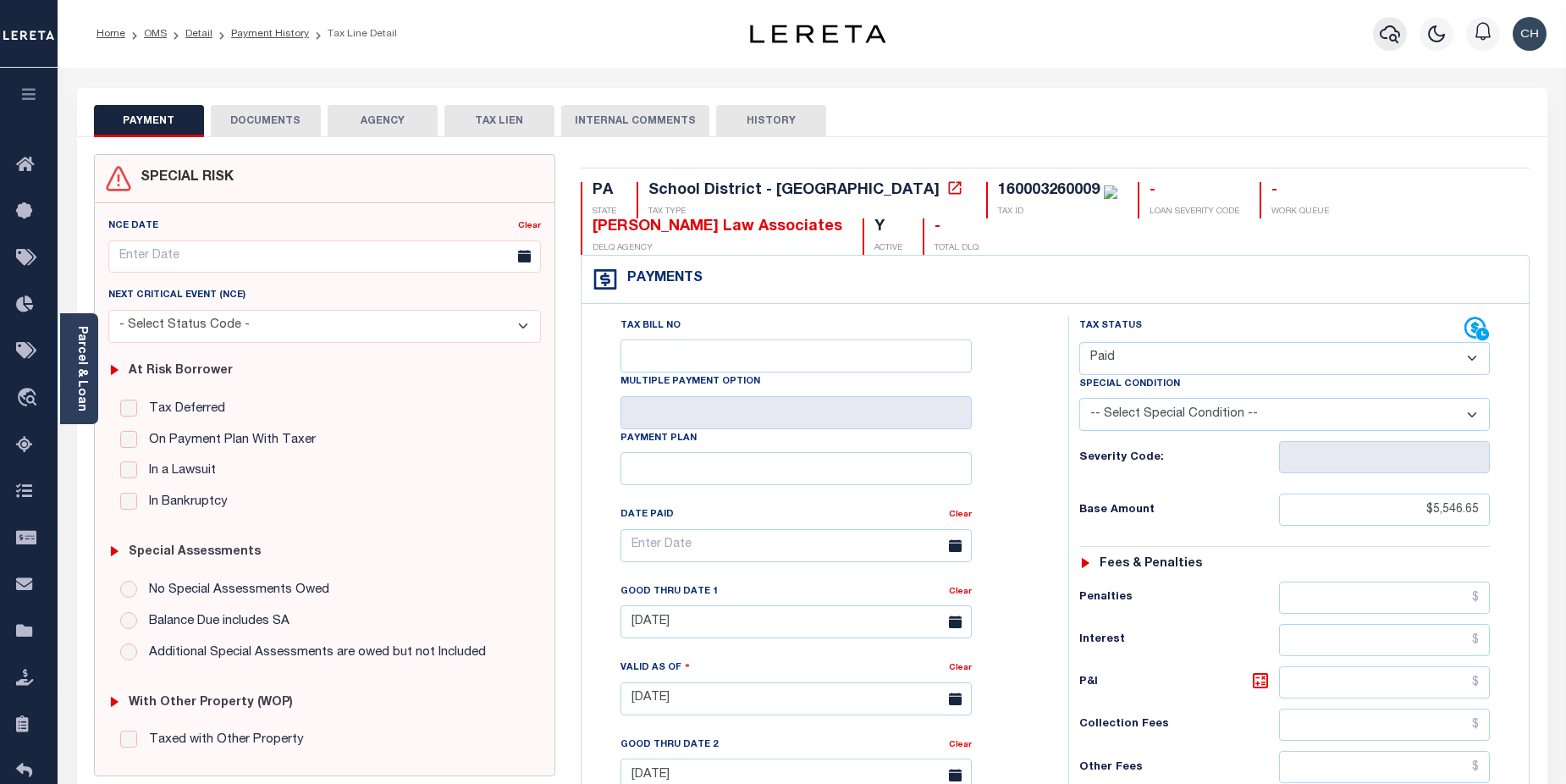
click at [1388, 44] on icon "button" at bounding box center [1389, 33] width 21 height 21
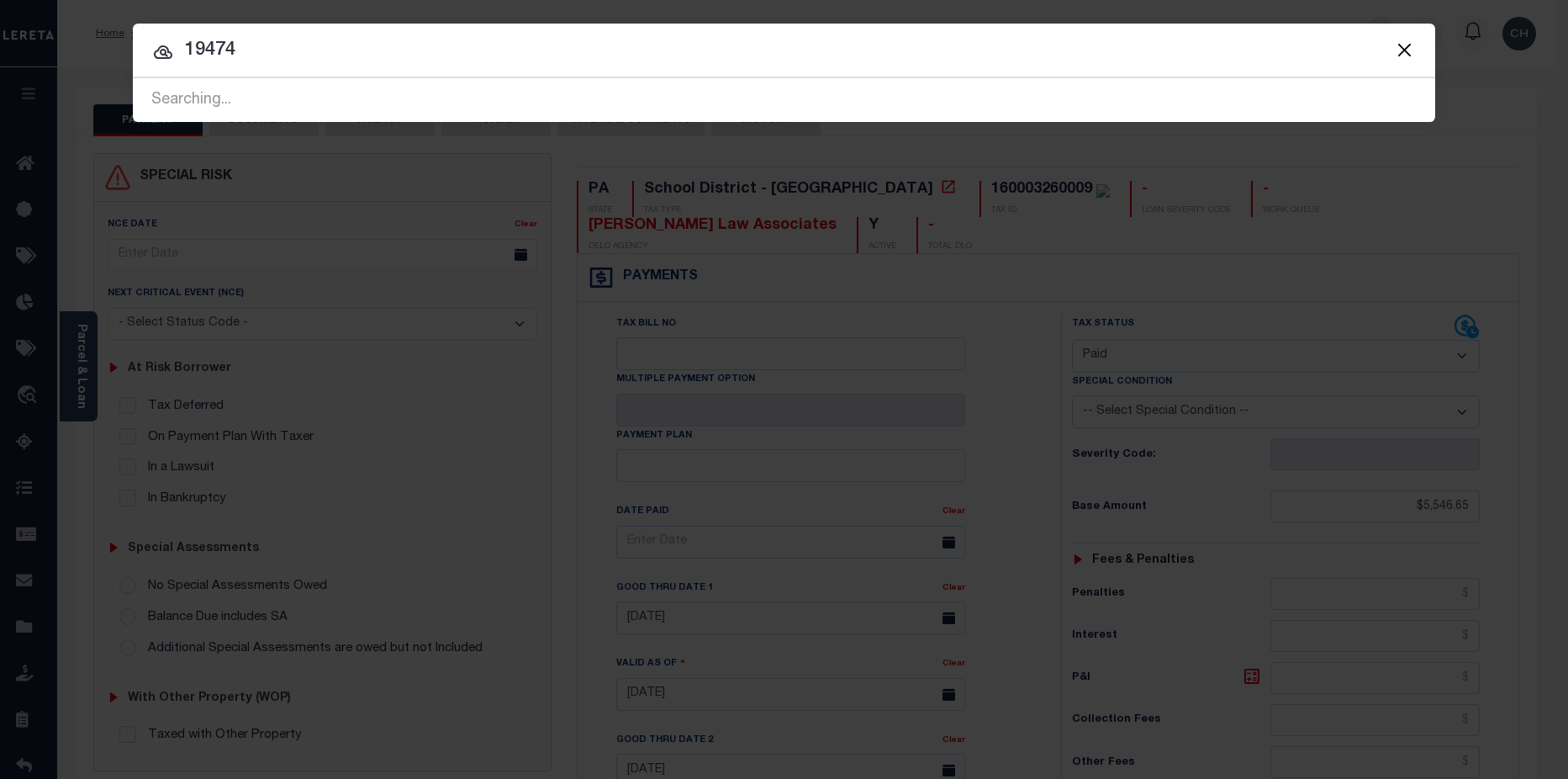
type input "19474"
